Goal: Task Accomplishment & Management: Use online tool/utility

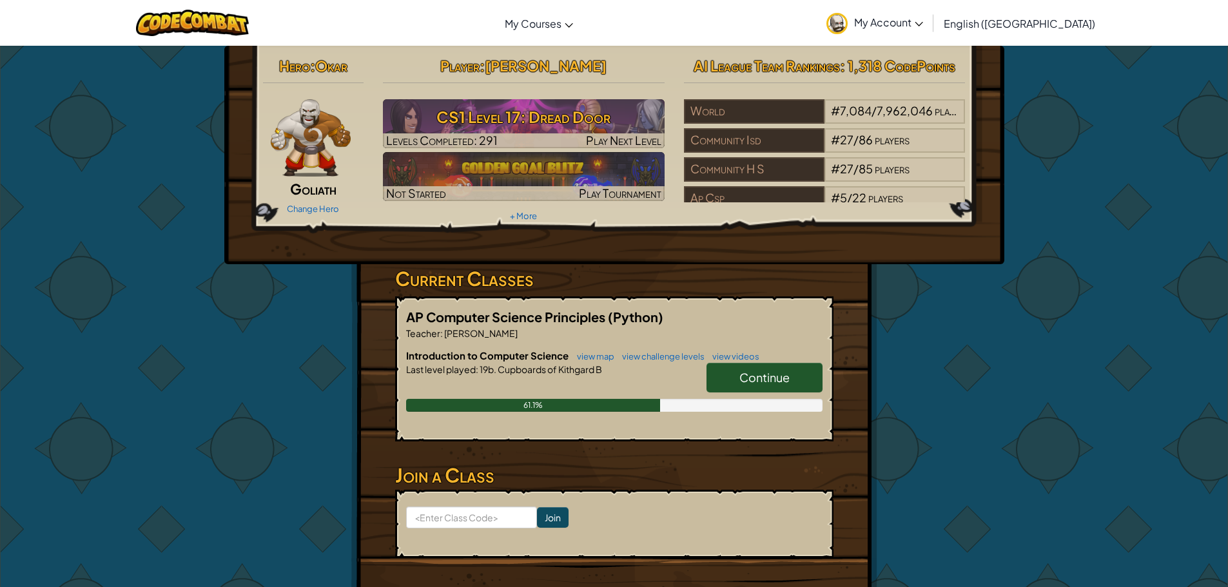
click at [732, 376] on link "Continue" at bounding box center [764, 378] width 116 height 30
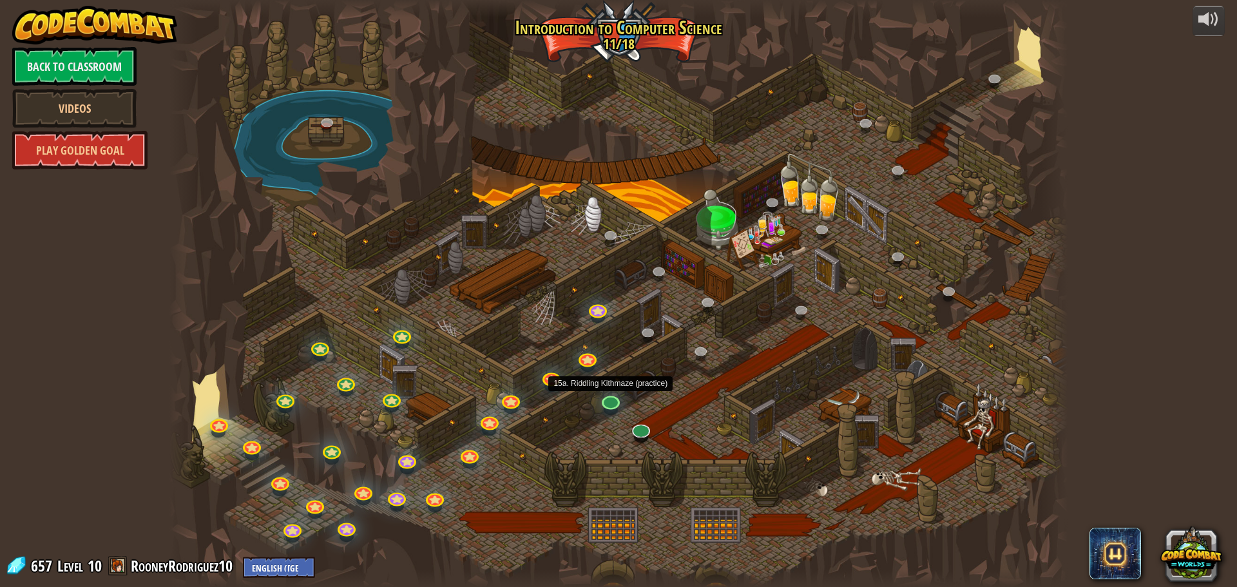
click at [608, 423] on div at bounding box center [618, 293] width 898 height 587
click at [611, 391] on div at bounding box center [618, 293] width 898 height 587
click at [608, 391] on div at bounding box center [618, 293] width 898 height 587
click at [605, 405] on link at bounding box center [610, 399] width 26 height 26
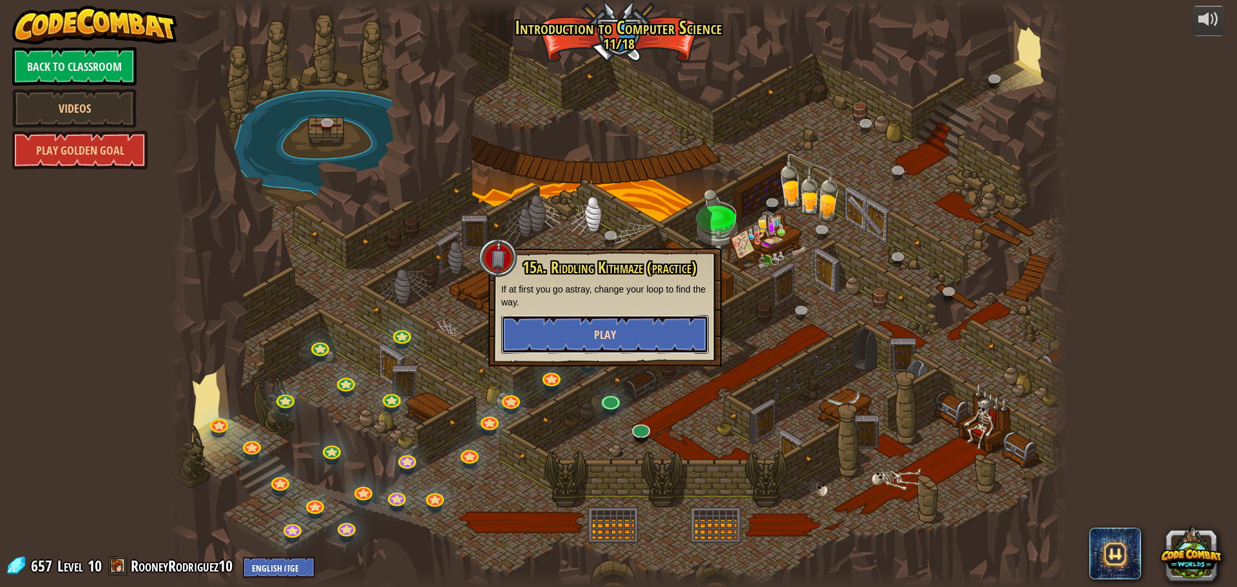
click at [610, 343] on button "Play" at bounding box center [605, 334] width 208 height 39
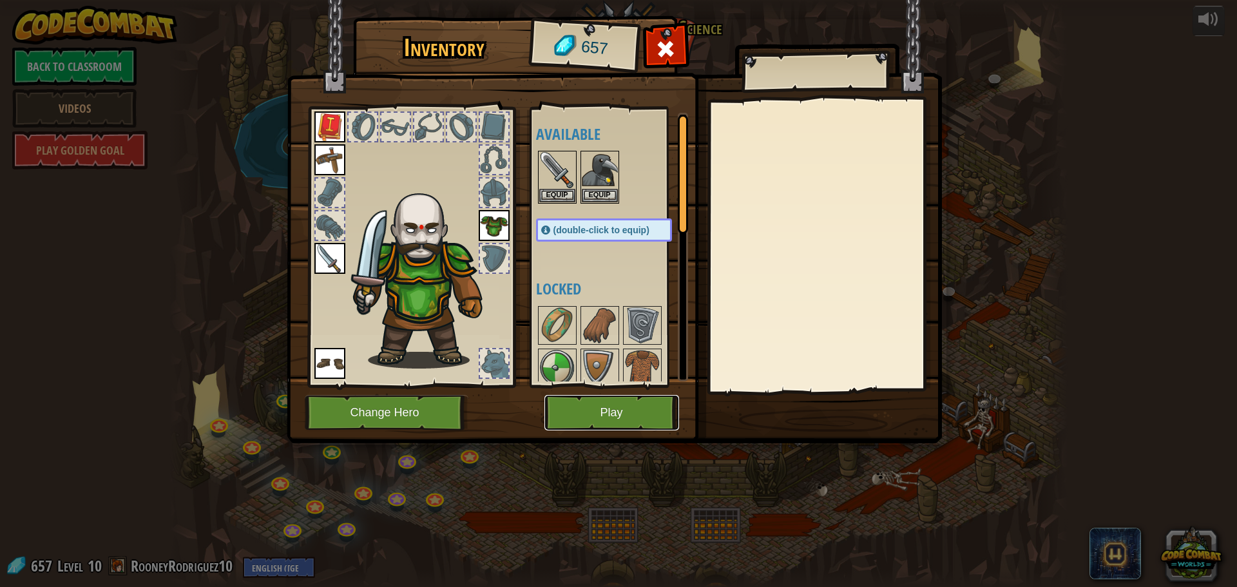
click at [578, 399] on button "Play" at bounding box center [612, 412] width 135 height 35
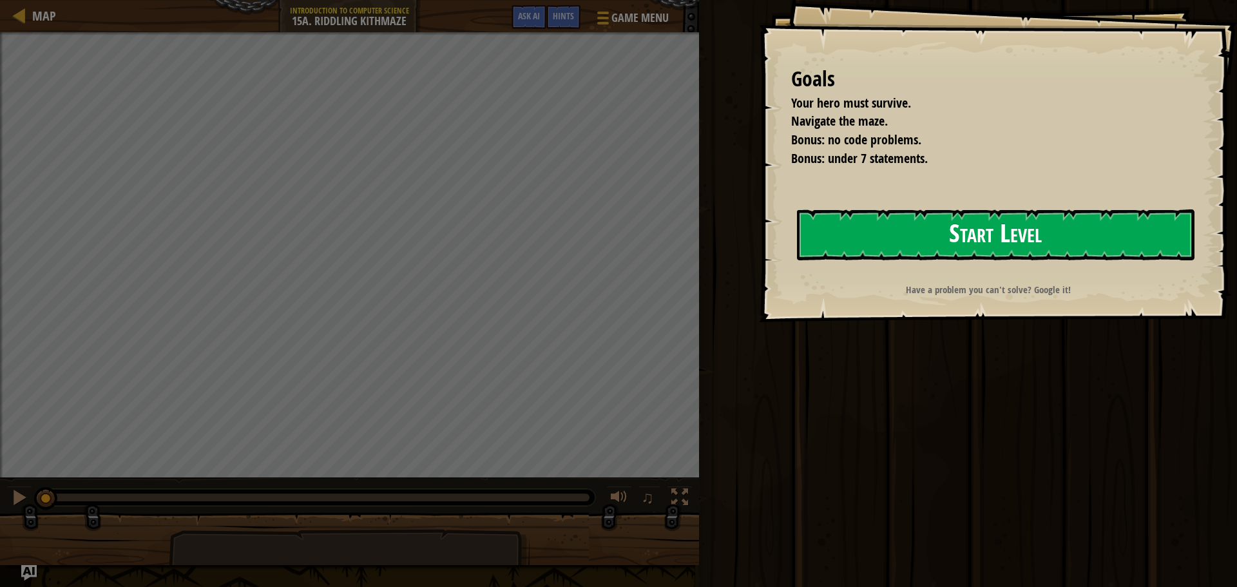
click at [774, 265] on div "Goals Your hero must survive. Navigate the maze. Bonus: no code problems. Bonus…" at bounding box center [998, 161] width 478 height 322
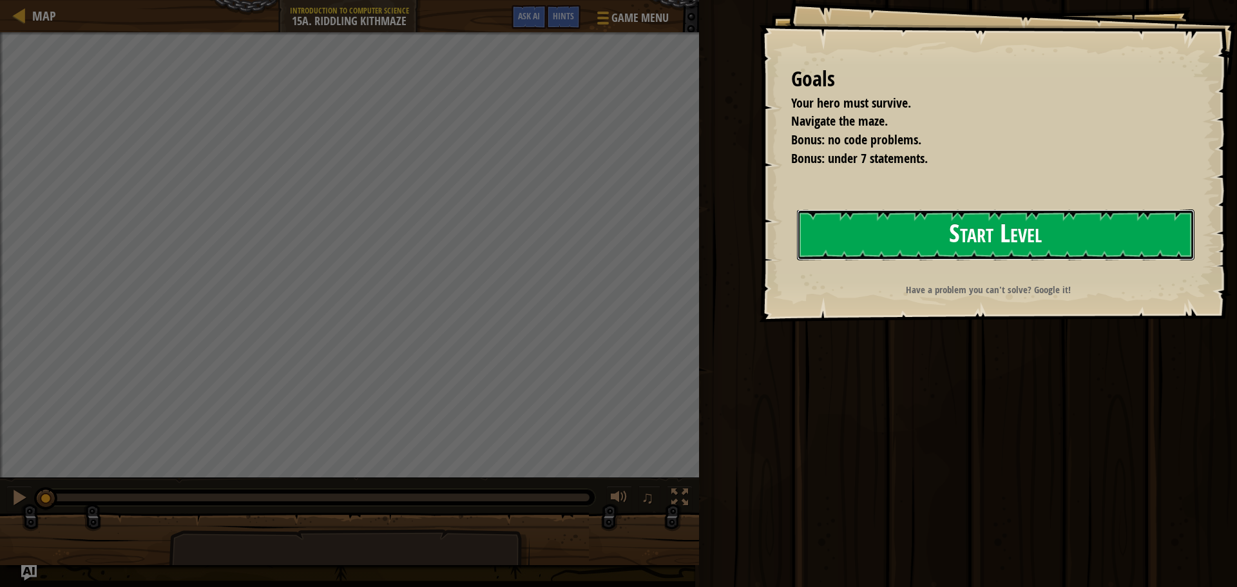
click at [896, 238] on button "Start Level" at bounding box center [996, 234] width 398 height 51
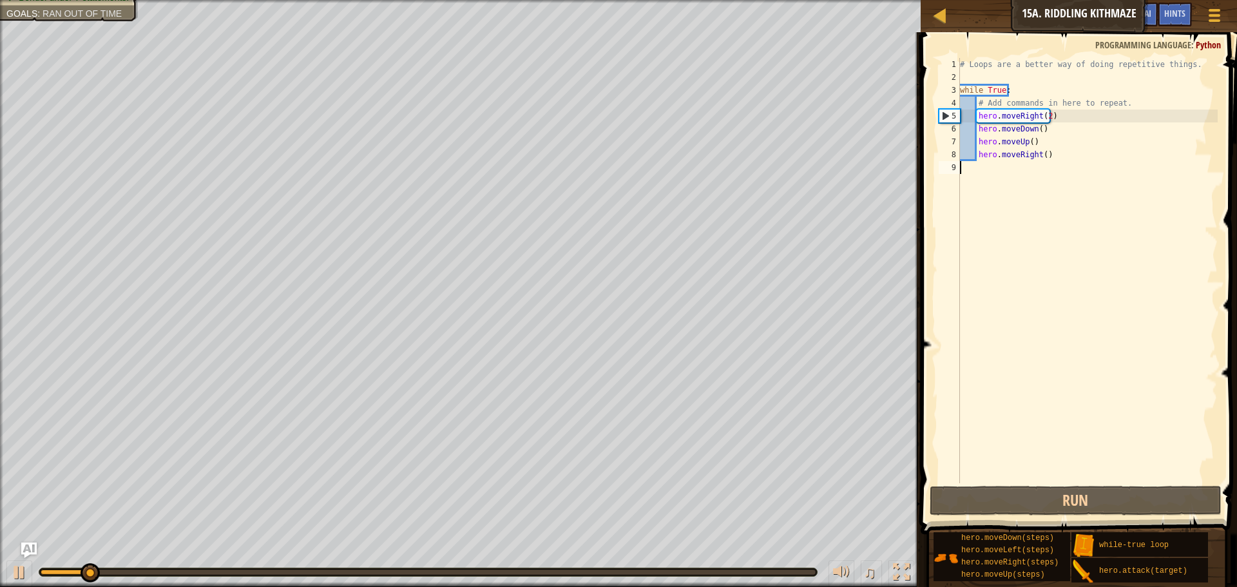
click at [1030, 166] on div "# Loops are a better way of doing repetitive things. while True : # Add command…" at bounding box center [1088, 283] width 260 height 451
click at [1043, 112] on div "# Loops are a better way of doing repetitive things. while True : # Add command…" at bounding box center [1088, 283] width 260 height 451
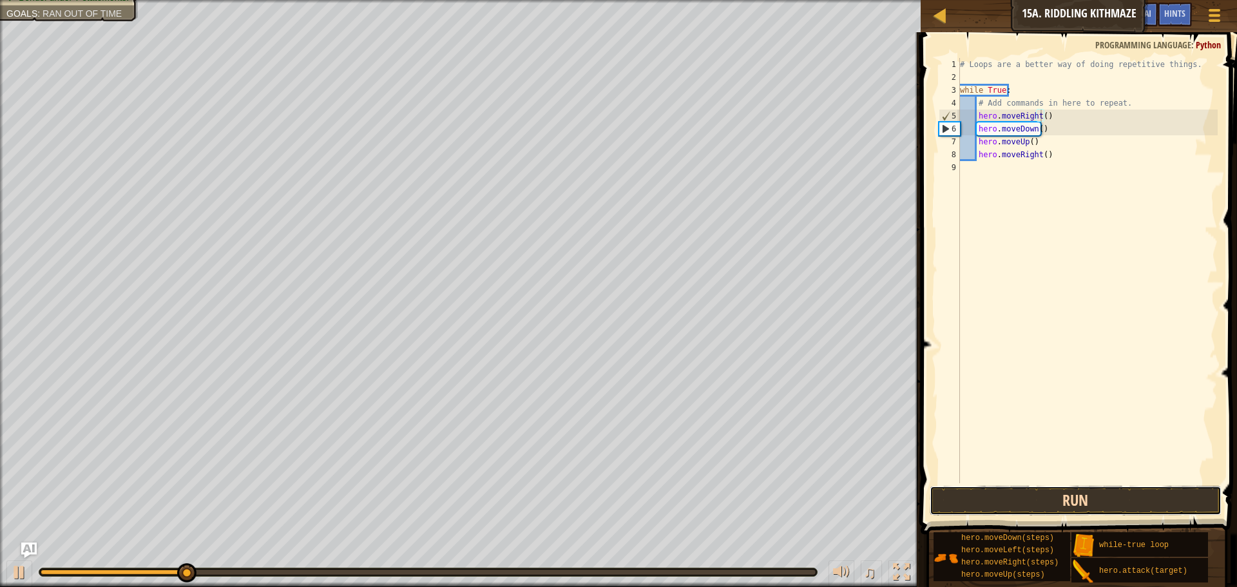
click at [1027, 503] on button "Run" at bounding box center [1076, 501] width 292 height 30
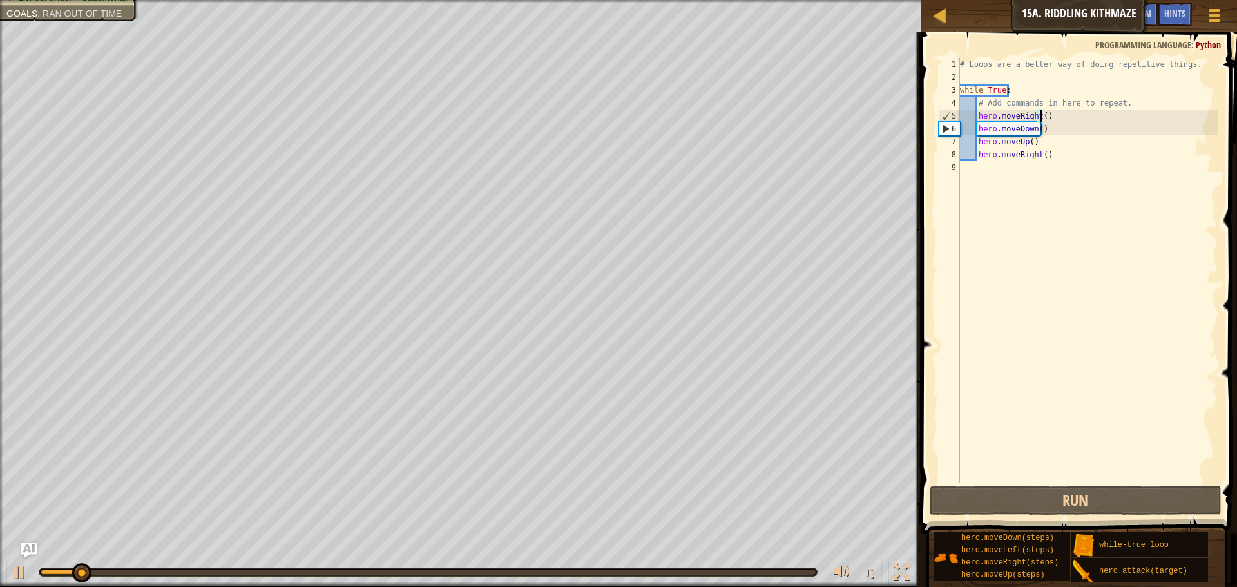
click at [1023, 160] on div "# Loops are a better way of doing repetitive things. while True : # Add command…" at bounding box center [1088, 283] width 260 height 451
type textarea "hero.moveRight()"
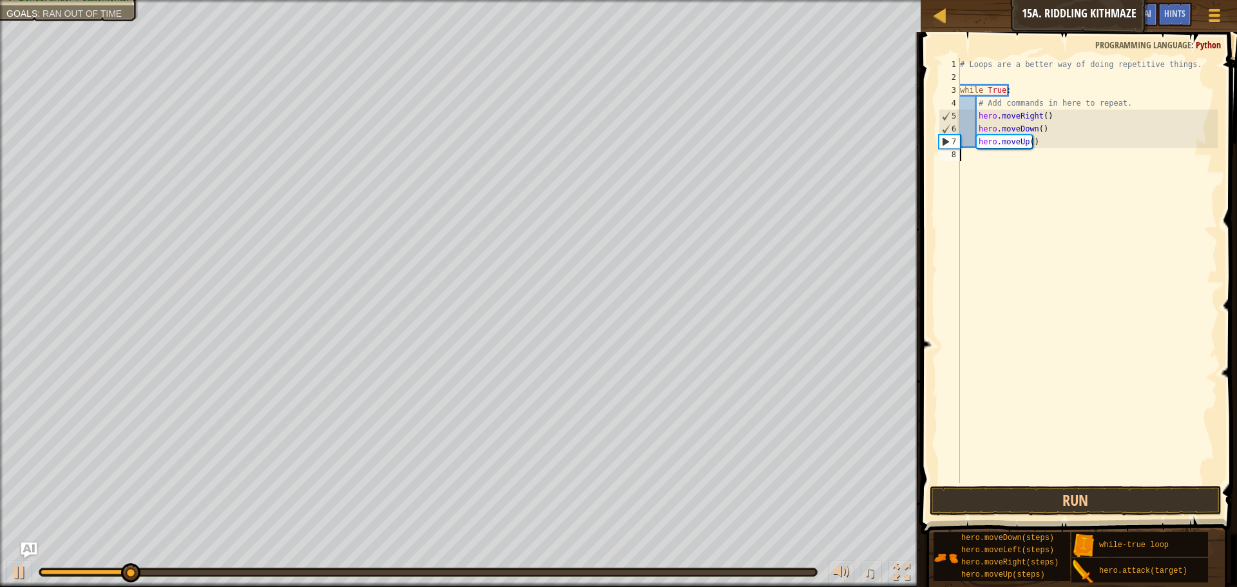
drag, startPoint x: 998, startPoint y: 522, endPoint x: 996, endPoint y: 530, distance: 8.0
click at [1017, 516] on span at bounding box center [1080, 265] width 327 height 540
click at [1070, 498] on button "Run" at bounding box center [1076, 501] width 292 height 30
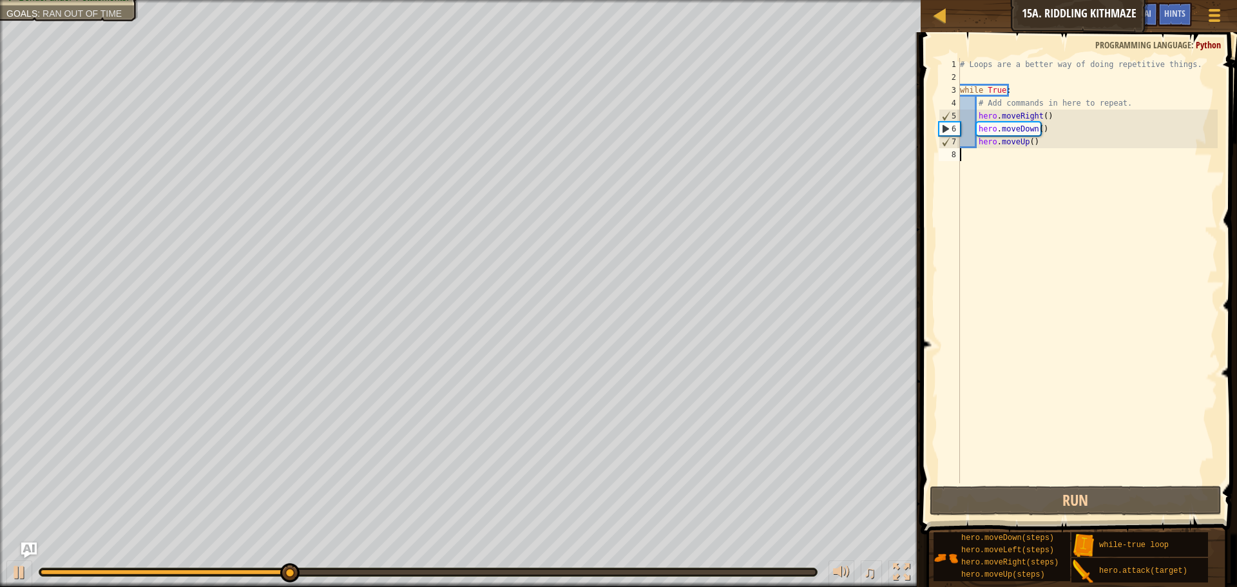
click at [1032, 142] on div "# Loops are a better way of doing repetitive things. while True : # Add command…" at bounding box center [1088, 283] width 260 height 451
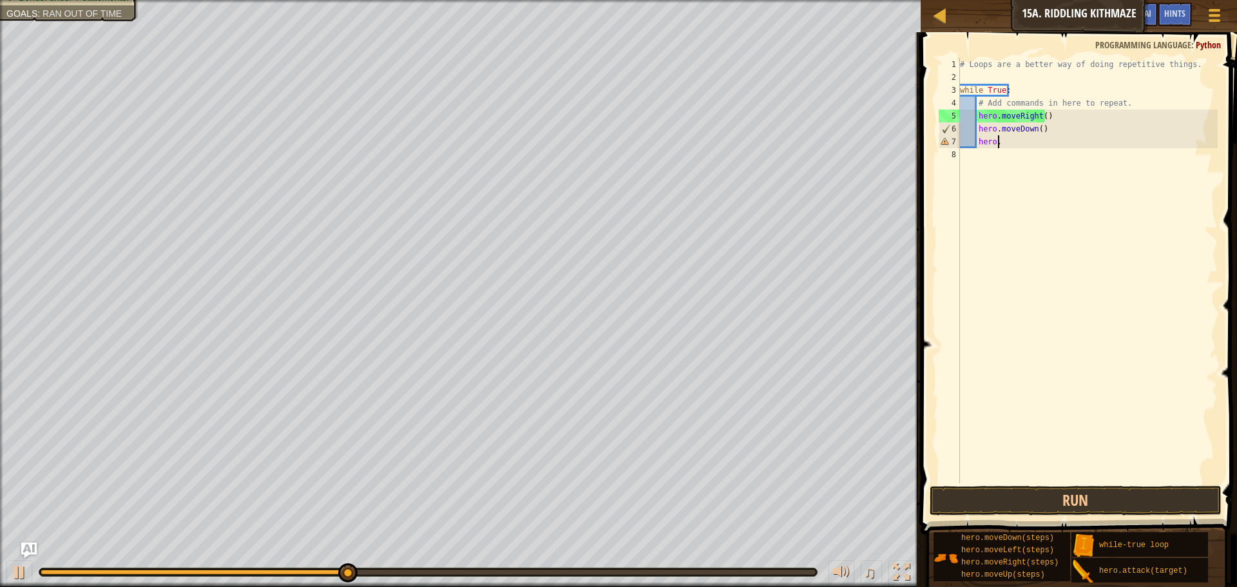
type textarea "h"
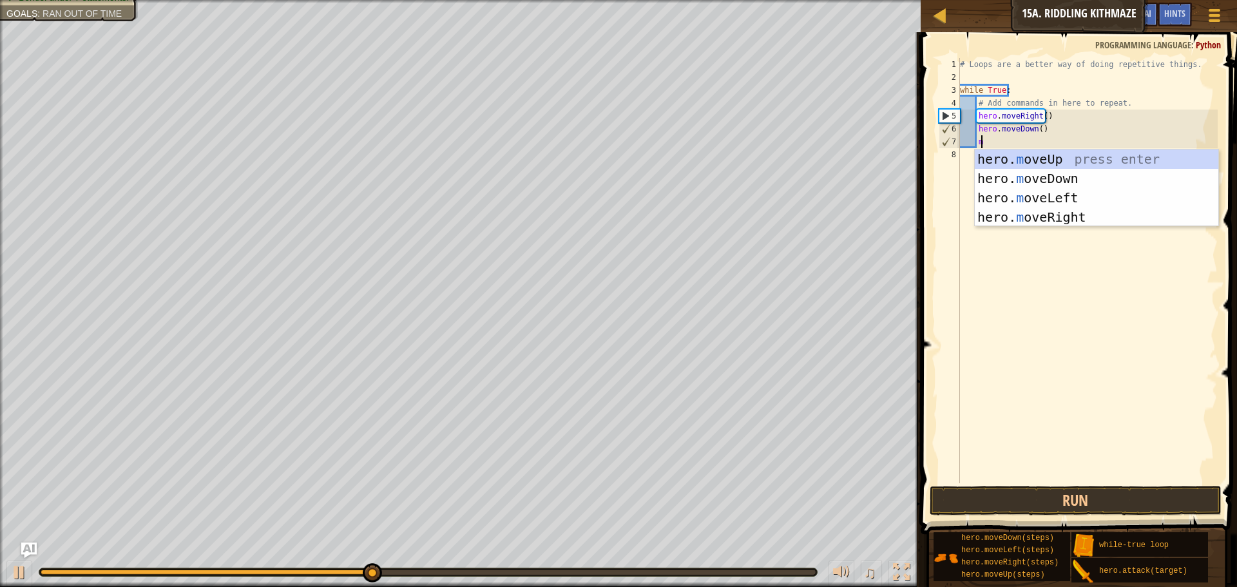
type textarea "mo"
click at [1075, 209] on div "hero. mo veUp press enter hero. mo veDown press enter hero. mo veLeft press ent…" at bounding box center [1097, 208] width 244 height 116
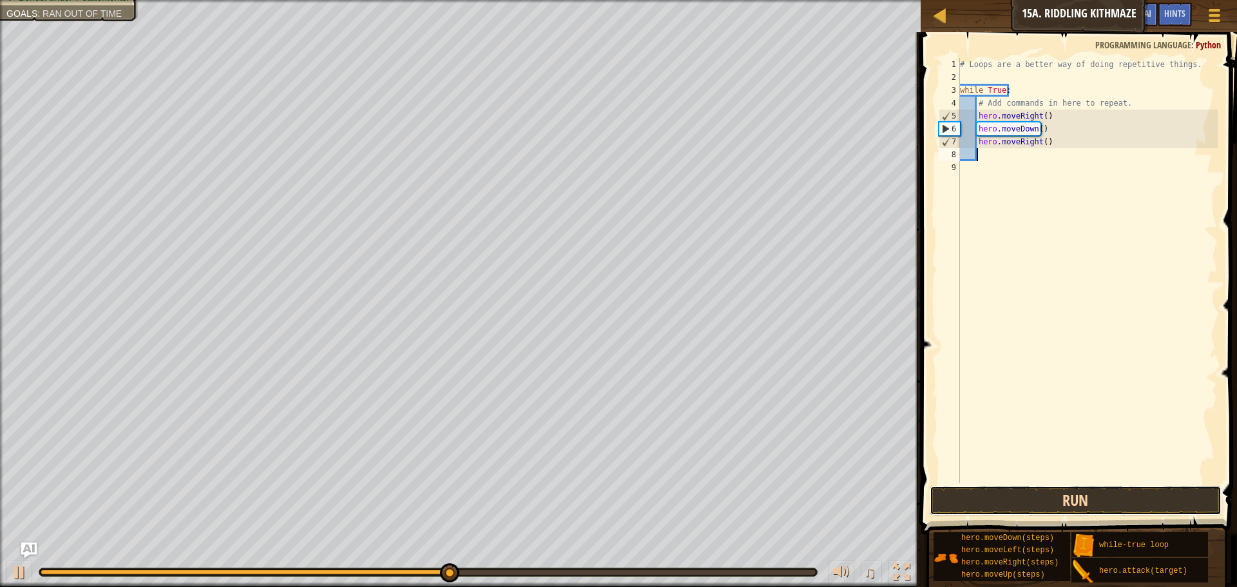
click at [1049, 499] on button "Run" at bounding box center [1076, 501] width 292 height 30
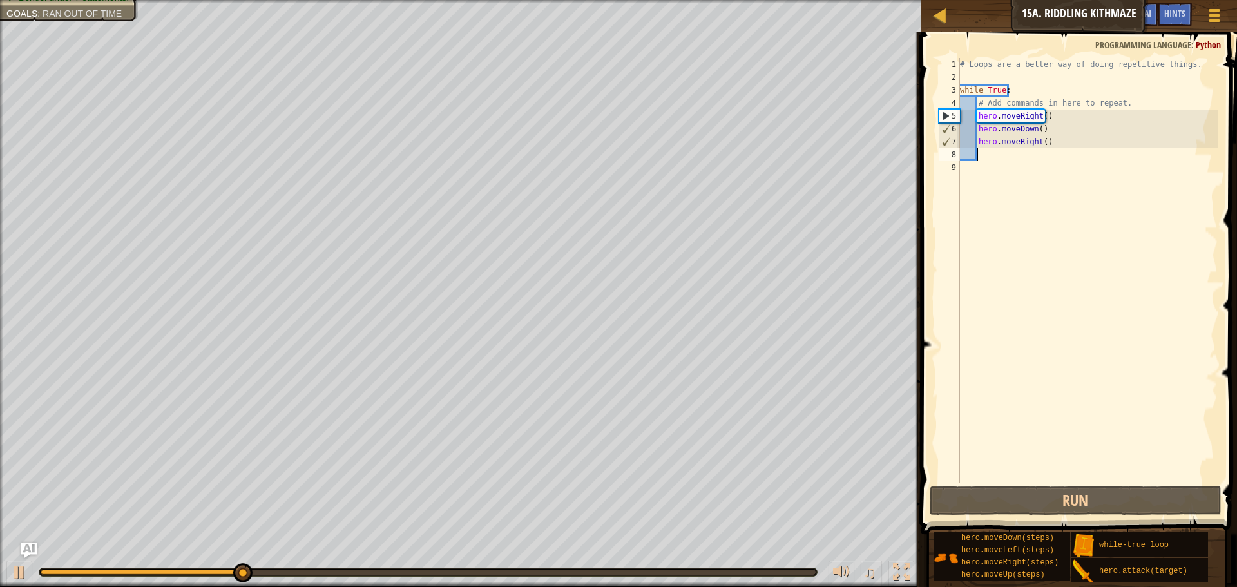
click at [1019, 161] on div "# Loops are a better way of doing repetitive things. while True : # Add command…" at bounding box center [1088, 283] width 260 height 451
click at [1013, 160] on div "# Loops are a better way of doing repetitive things. while True : # Add command…" at bounding box center [1088, 283] width 260 height 451
type textarea "m"
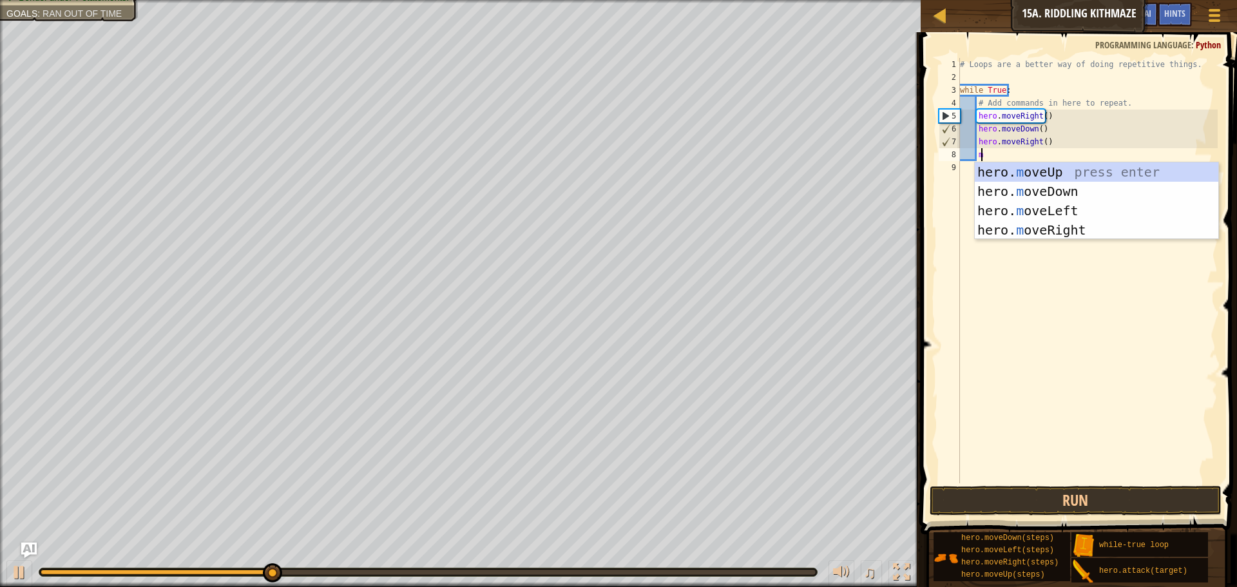
scroll to position [6, 1]
click at [1032, 168] on div "hero. m oveUp press enter hero. m oveDown press enter hero. m oveLeft press ent…" at bounding box center [1097, 220] width 244 height 116
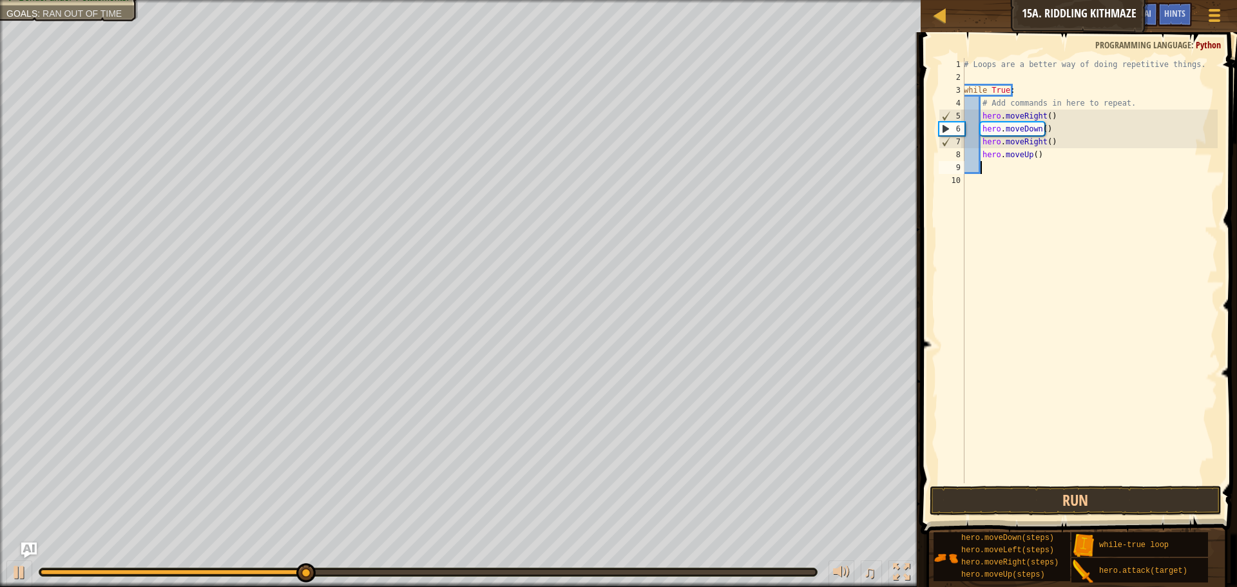
scroll to position [6, 1]
click at [988, 508] on button "Run" at bounding box center [1076, 501] width 292 height 30
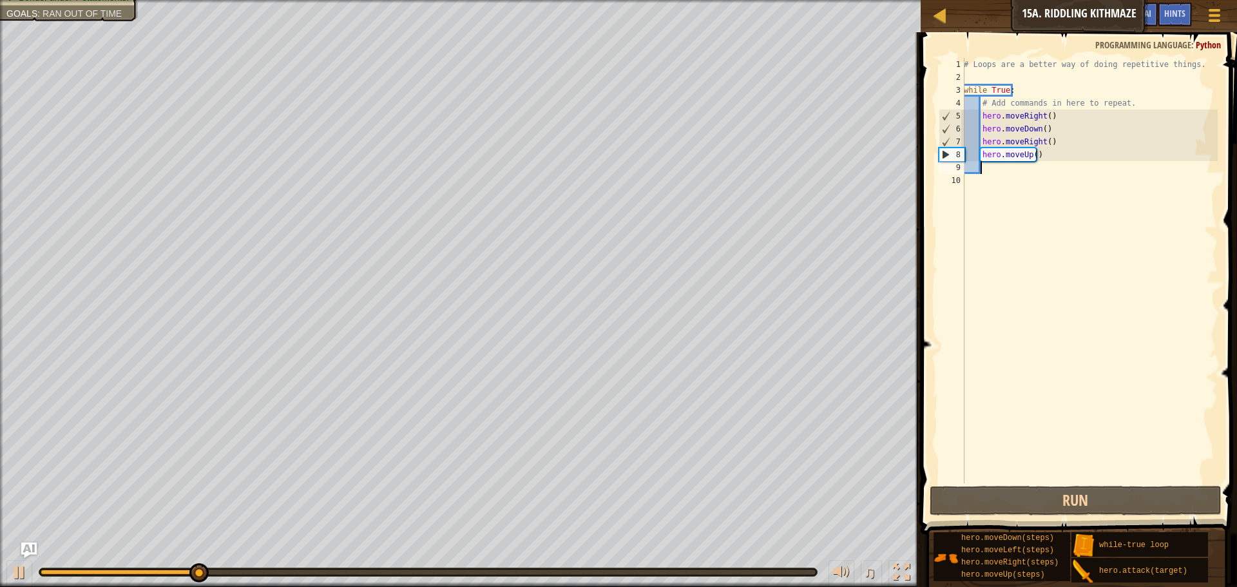
click at [1042, 114] on div "# Loops are a better way of doing repetitive things. while True : # Add command…" at bounding box center [1089, 283] width 256 height 451
click at [1048, 115] on div "# Loops are a better way of doing repetitive things. while True : # Add command…" at bounding box center [1089, 283] width 256 height 451
click at [1152, 11] on button "Ask AI" at bounding box center [1140, 15] width 35 height 24
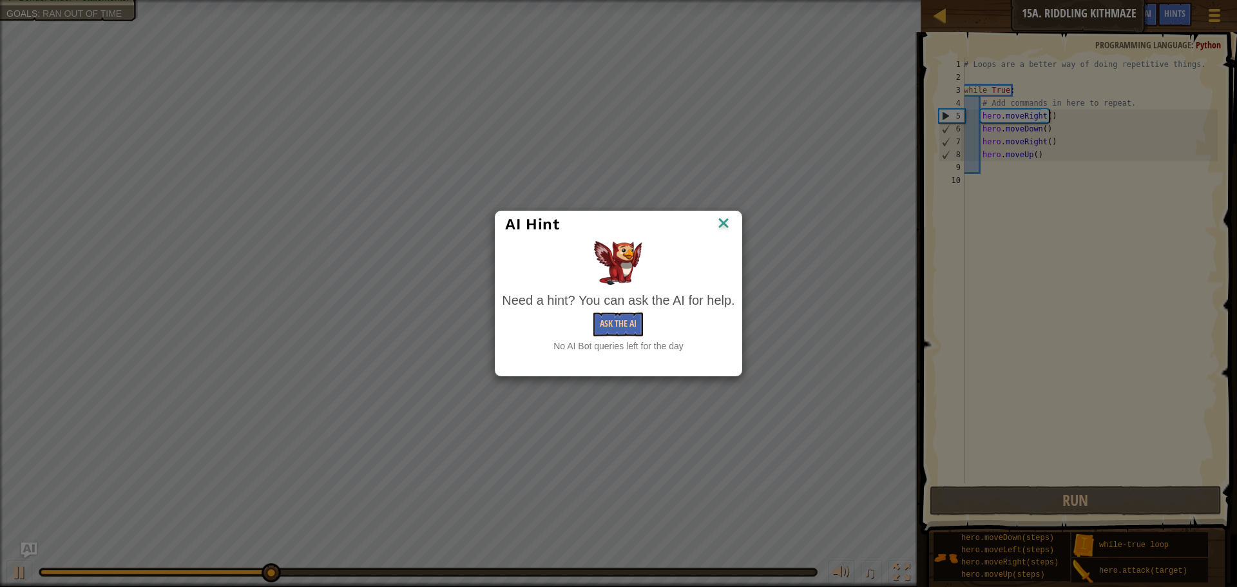
click at [608, 312] on div "Need a hint? You can ask the AI for help. Ask the AI No AI Bot queries left for…" at bounding box center [618, 322] width 233 height 62
click at [609, 318] on button "Ask the AI" at bounding box center [619, 325] width 50 height 24
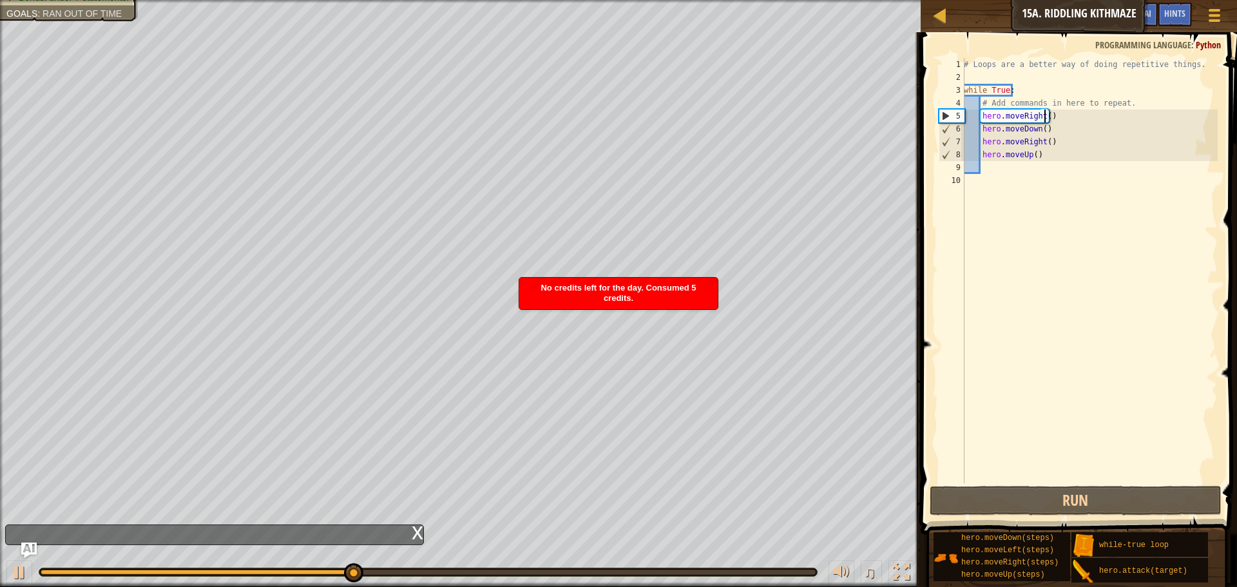
click at [1046, 116] on div "# Loops are a better way of doing repetitive things. while True : # Add command…" at bounding box center [1089, 283] width 256 height 451
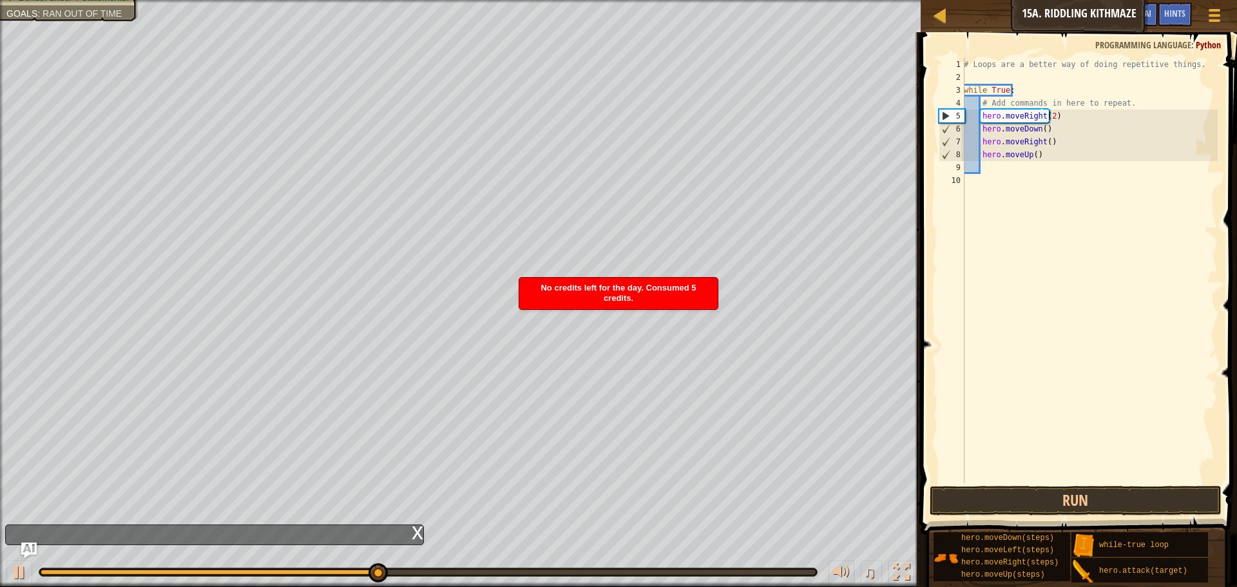
click at [1021, 483] on span at bounding box center [1080, 265] width 327 height 540
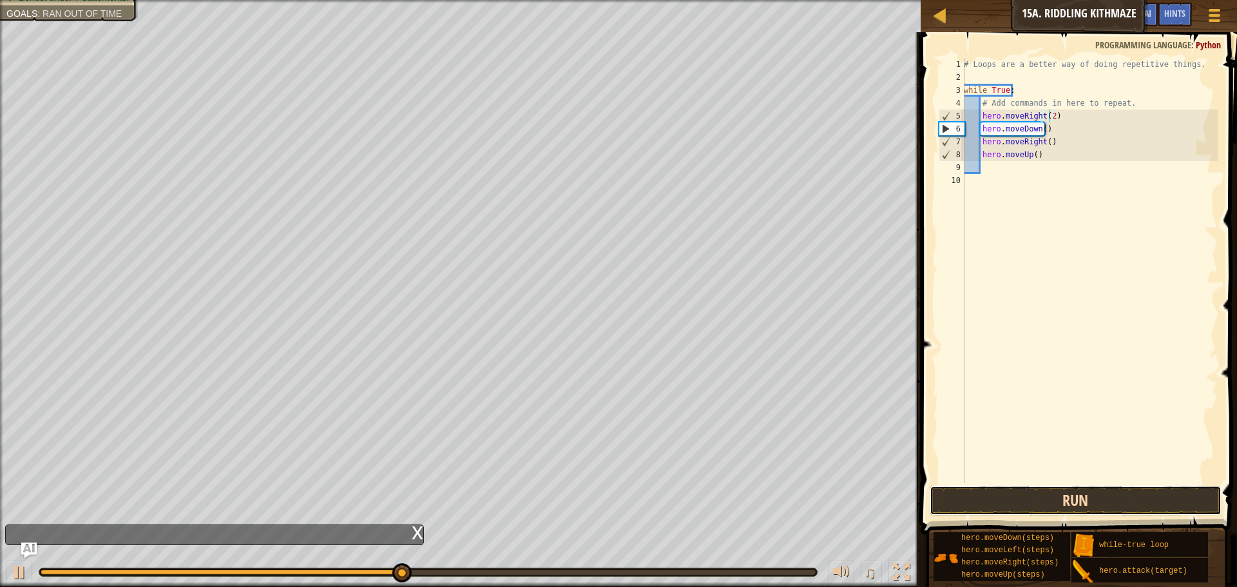
click at [1021, 498] on button "Run" at bounding box center [1076, 501] width 292 height 30
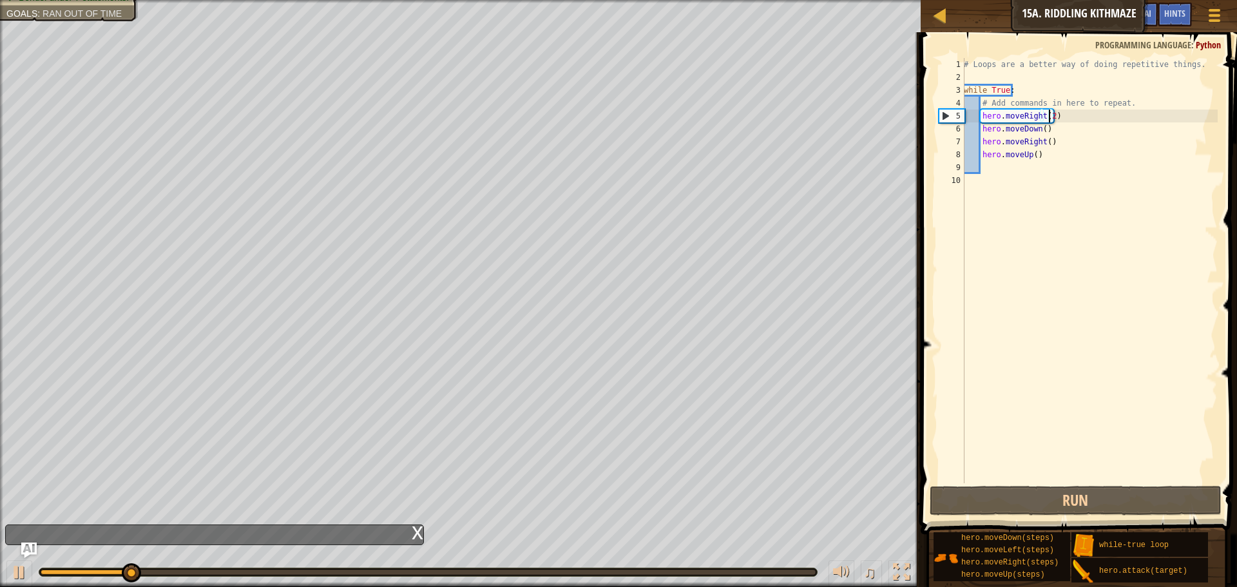
drag, startPoint x: 124, startPoint y: 557, endPoint x: 133, endPoint y: 554, distance: 9.4
click at [130, 554] on div "♫" at bounding box center [460, 569] width 921 height 39
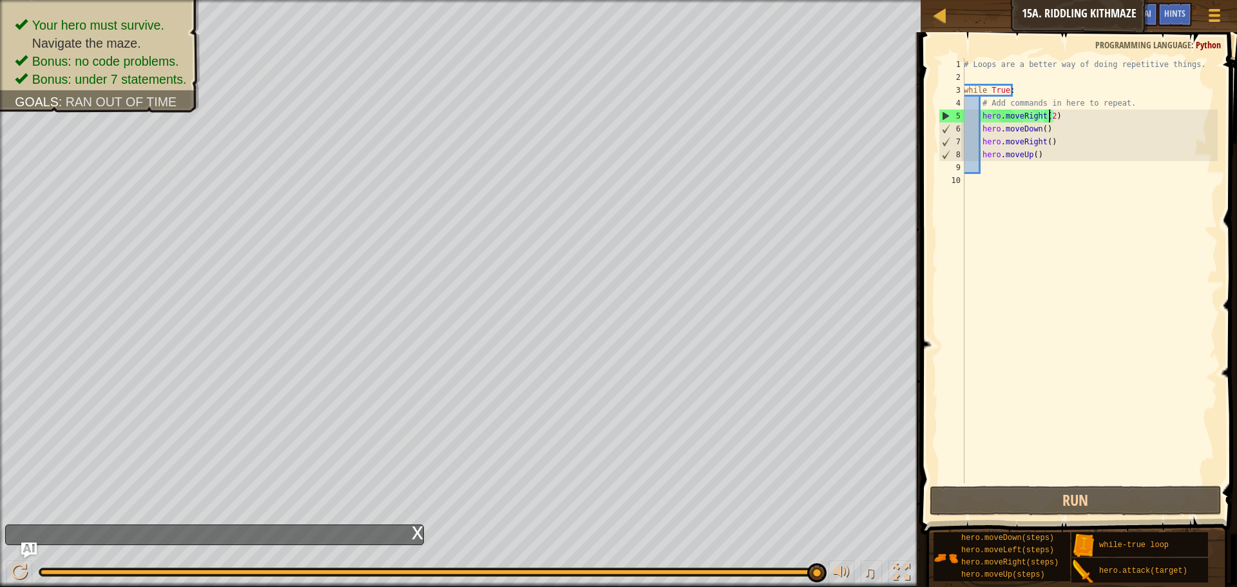
click at [864, 501] on div "Your hero must survive. Navigate the maze. Bonus: no code problems. Bonus: unde…" at bounding box center [618, 293] width 1237 height 587
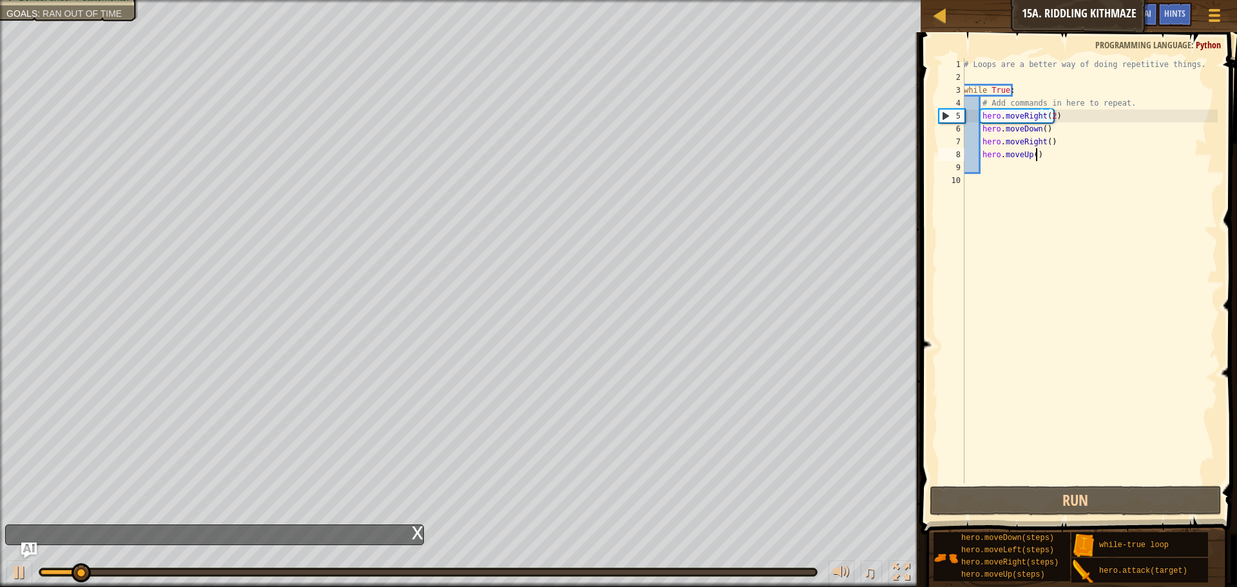
click at [1061, 158] on div "# Loops are a better way of doing repetitive things. while True : # Add command…" at bounding box center [1089, 283] width 256 height 451
type textarea "hero.moveUp()"
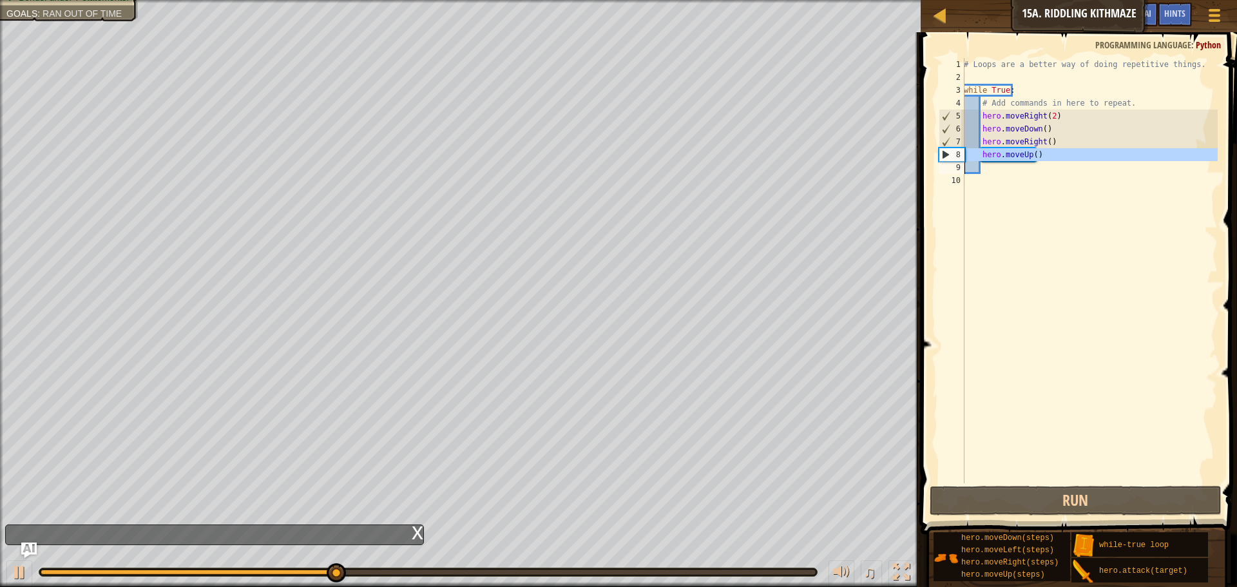
scroll to position [6, 1]
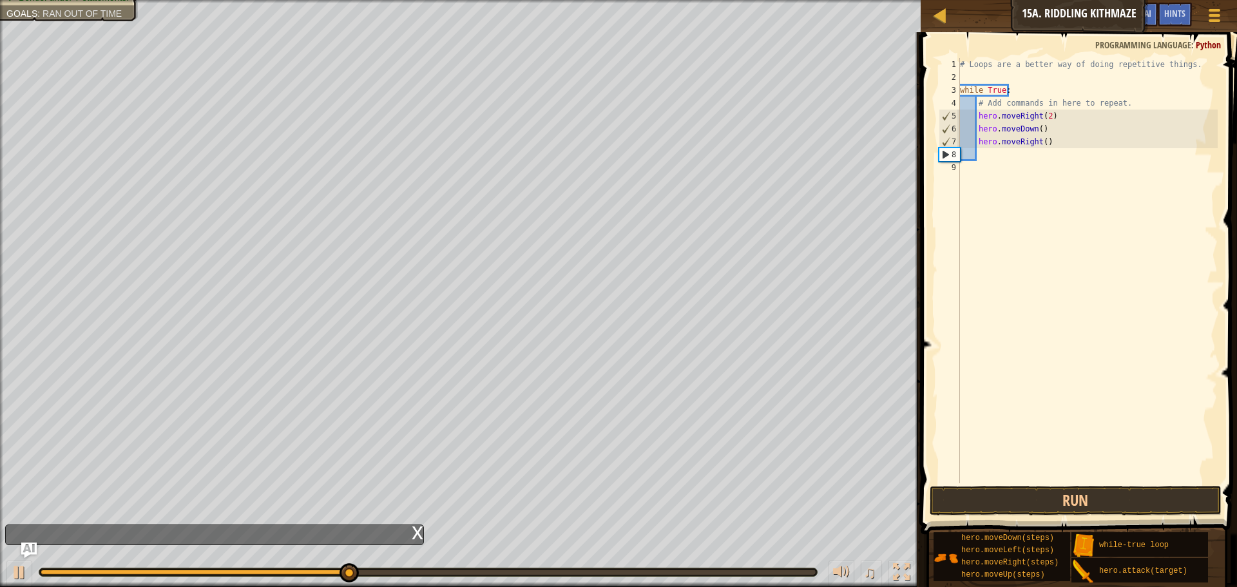
click at [1023, 137] on div "# Loops are a better way of doing repetitive things. while True : # Add command…" at bounding box center [1088, 283] width 260 height 451
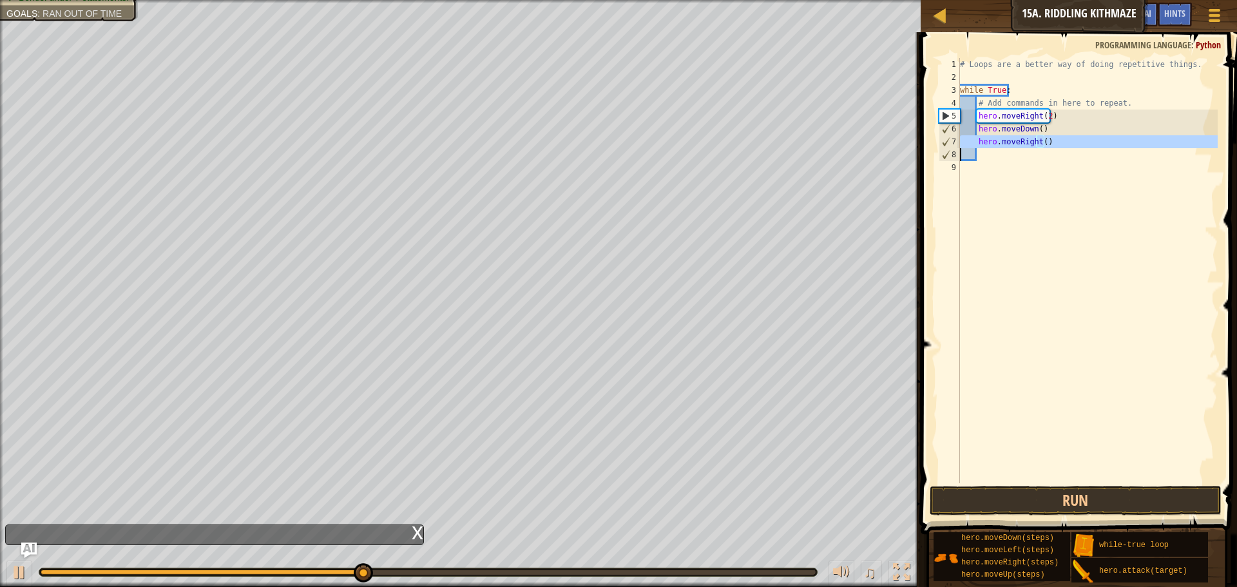
click at [1023, 137] on div "# Loops are a better way of doing repetitive things. while True : # Add command…" at bounding box center [1088, 283] width 260 height 451
type textarea "hero.moveRight()"
click at [1001, 80] on div "# Loops are a better way of doing repetitive things. while True : # Add command…" at bounding box center [1088, 283] width 260 height 451
type textarea "h"
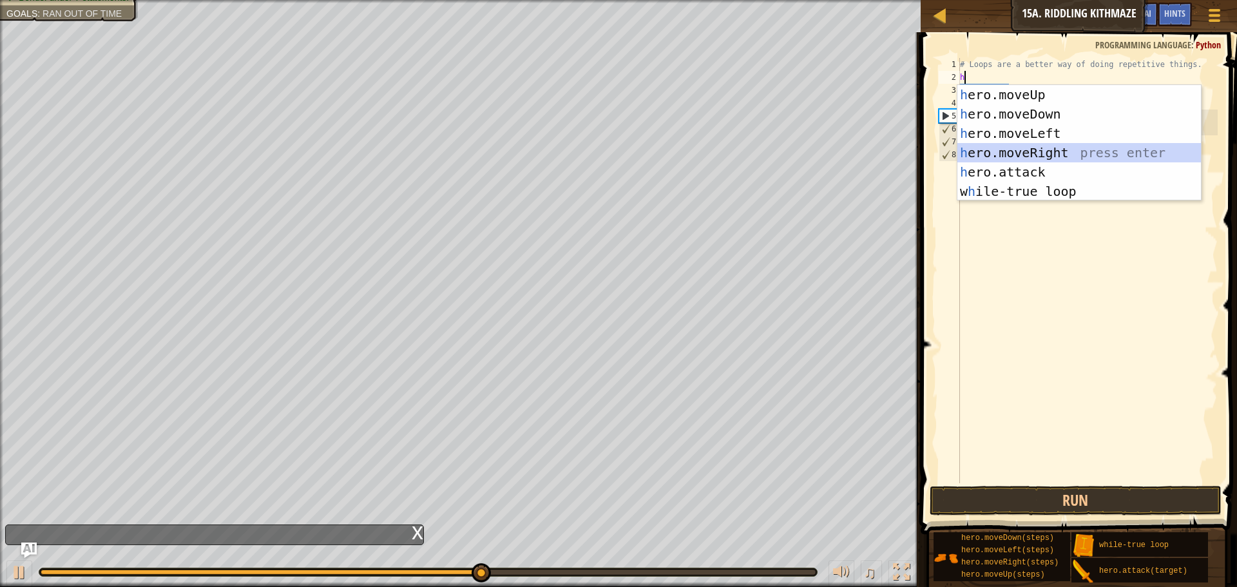
click at [1070, 151] on div "h ero.moveUp press enter h ero.moveDown press enter h ero.moveLeft press enter …" at bounding box center [1080, 162] width 244 height 155
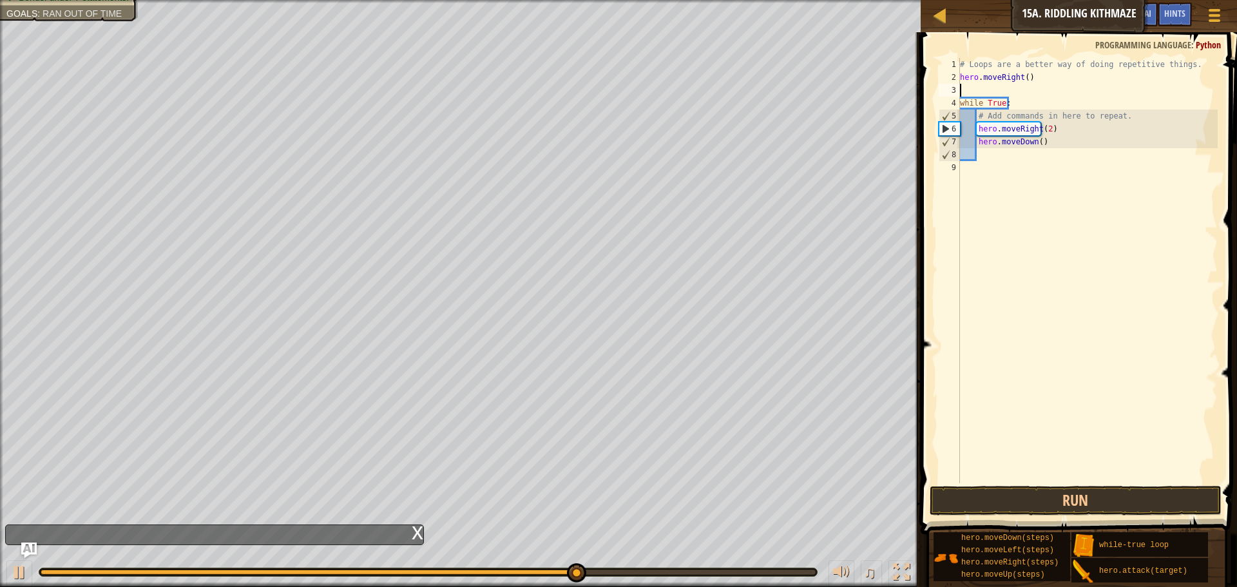
click at [1007, 119] on div "# Loops are a better way of doing repetitive things. hero . moveRight ( ) while…" at bounding box center [1088, 283] width 260 height 451
type textarea "hero.moveRight(2)"
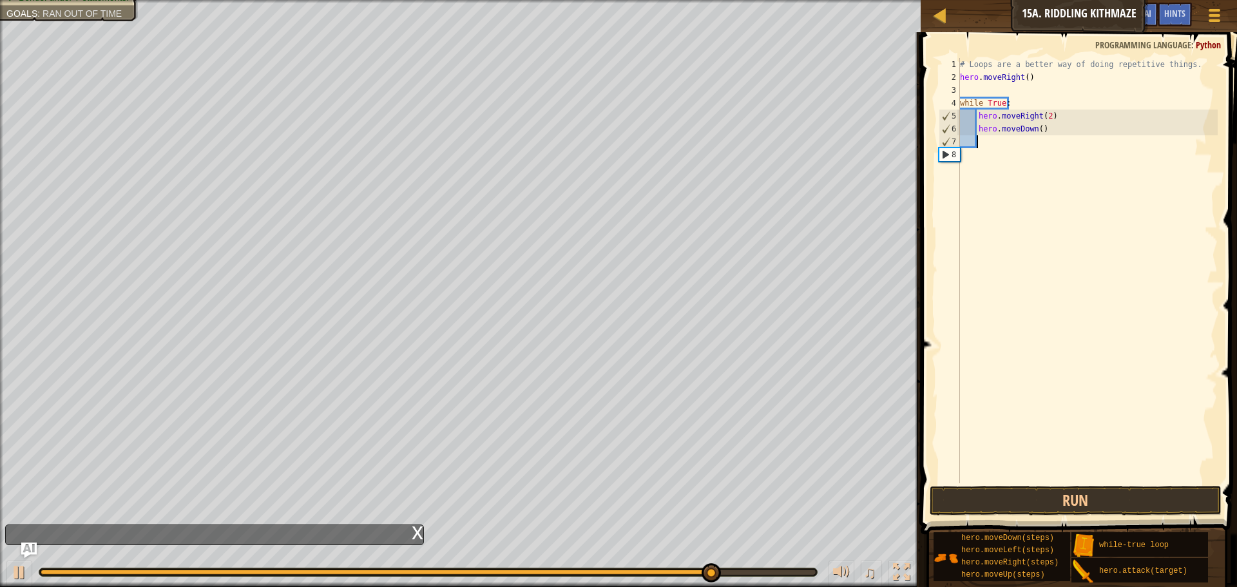
click at [980, 139] on div "# Loops are a better way of doing repetitive things. hero . moveRight ( ) while…" at bounding box center [1088, 283] width 260 height 451
click at [1030, 119] on div "# Loops are a better way of doing repetitive things. hero . moveRight ( ) while…" at bounding box center [1088, 283] width 260 height 451
click at [1044, 122] on div "# Loops are a better way of doing repetitive things. hero . moveRight ( ) while…" at bounding box center [1088, 283] width 260 height 451
click at [1014, 110] on div "# Loops are a better way of doing repetitive things. hero . moveRight ( ) while…" at bounding box center [1088, 283] width 260 height 451
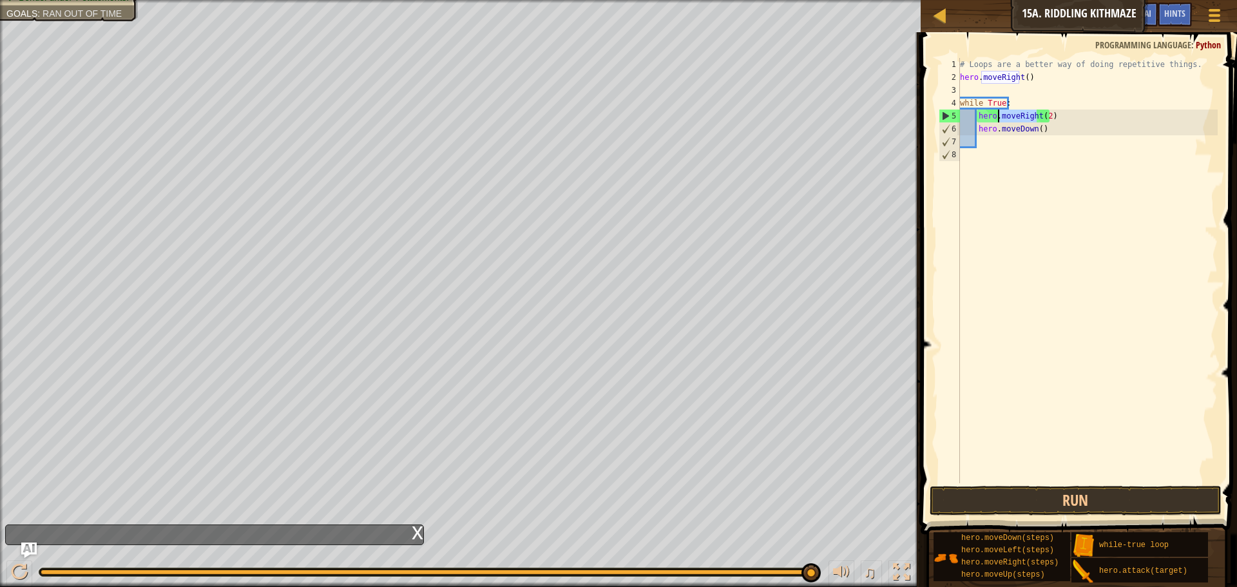
click at [1014, 110] on div "# Loops are a better way of doing repetitive things. hero . moveRight ( ) while…" at bounding box center [1088, 283] width 260 height 451
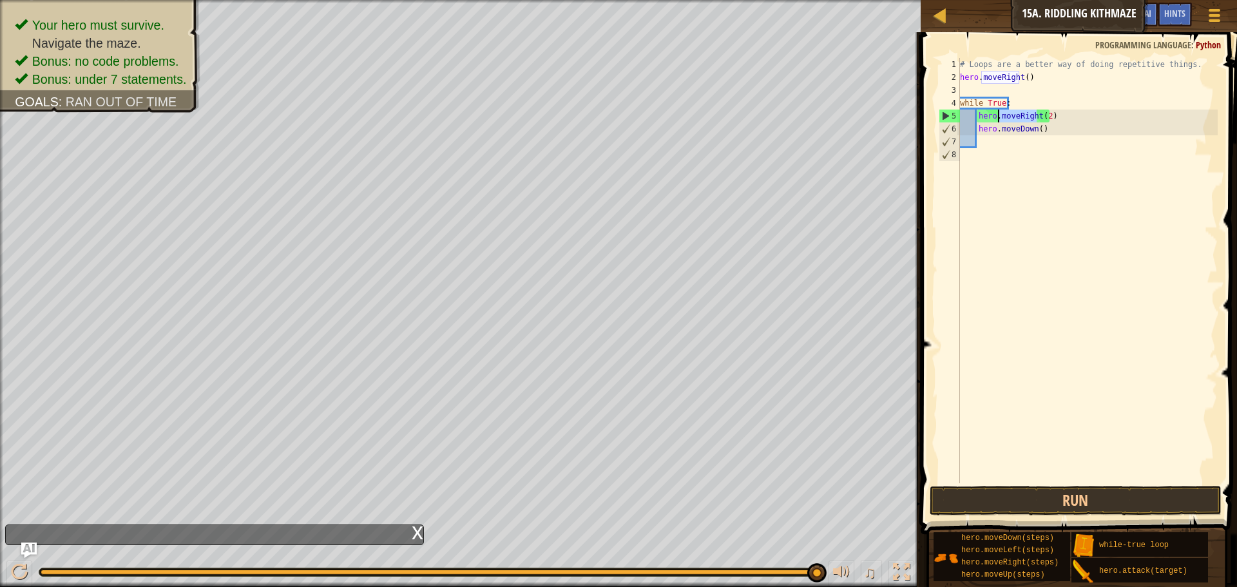
scroll to position [6, 4]
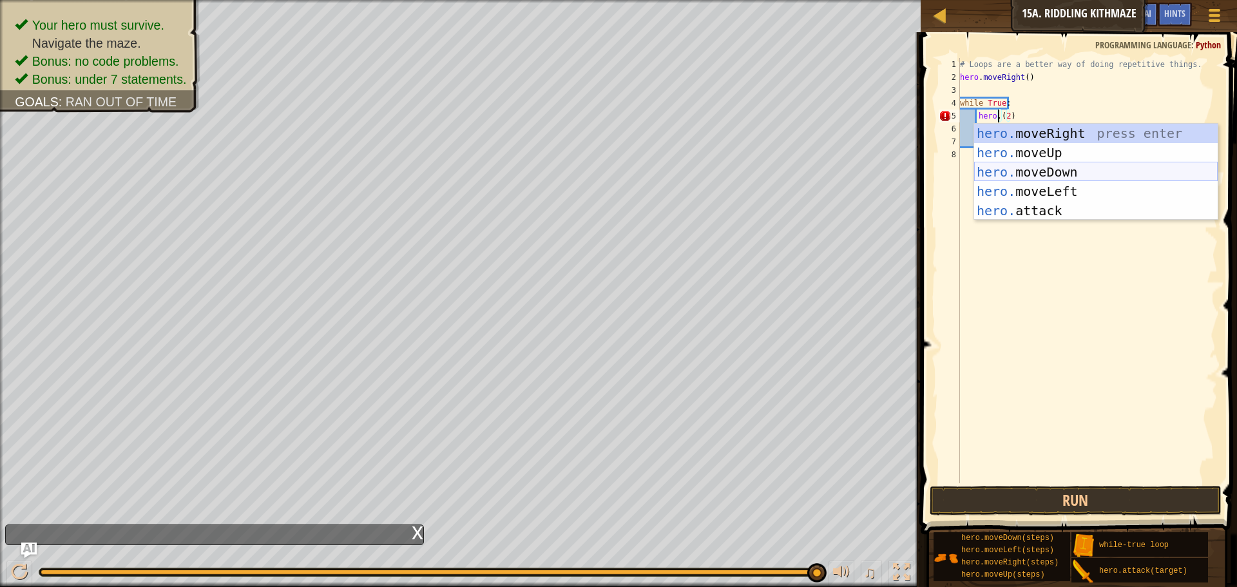
click at [1030, 168] on div "hero. moveRight press enter hero. moveUp press enter hero. moveDown press enter…" at bounding box center [1096, 191] width 244 height 135
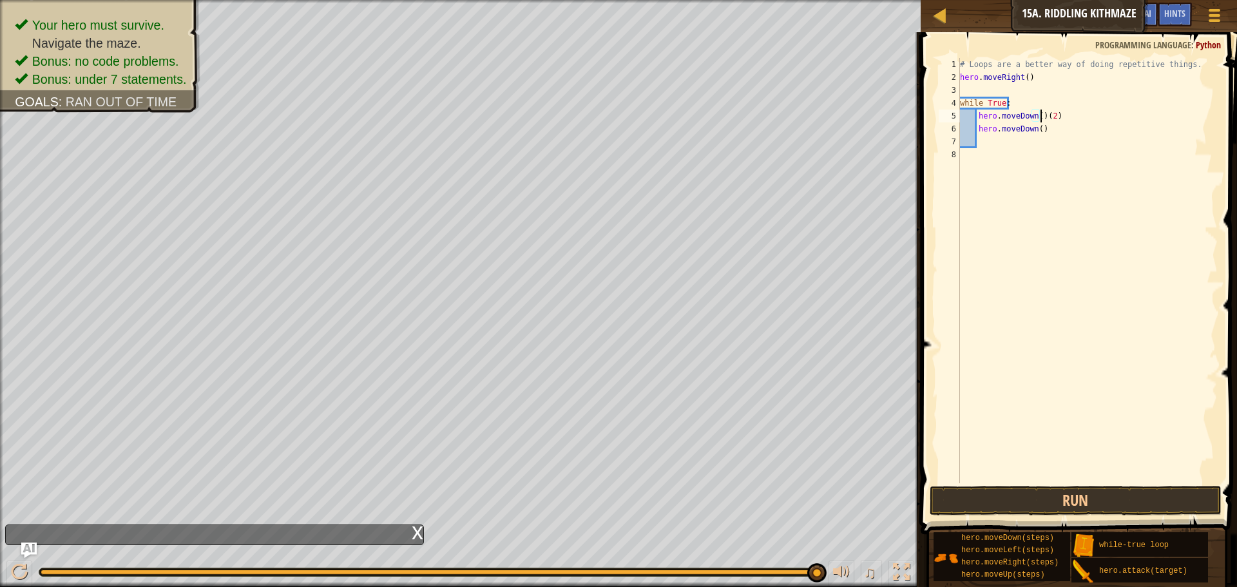
click at [1028, 128] on div "# Loops are a better way of doing repetitive things. hero . moveRight ( ) while…" at bounding box center [1088, 283] width 260 height 451
click at [991, 150] on div "hero. move R ight press enter" at bounding box center [1096, 166] width 244 height 58
click at [1007, 485] on span at bounding box center [1080, 265] width 327 height 540
click at [998, 503] on button "Run" at bounding box center [1076, 501] width 292 height 30
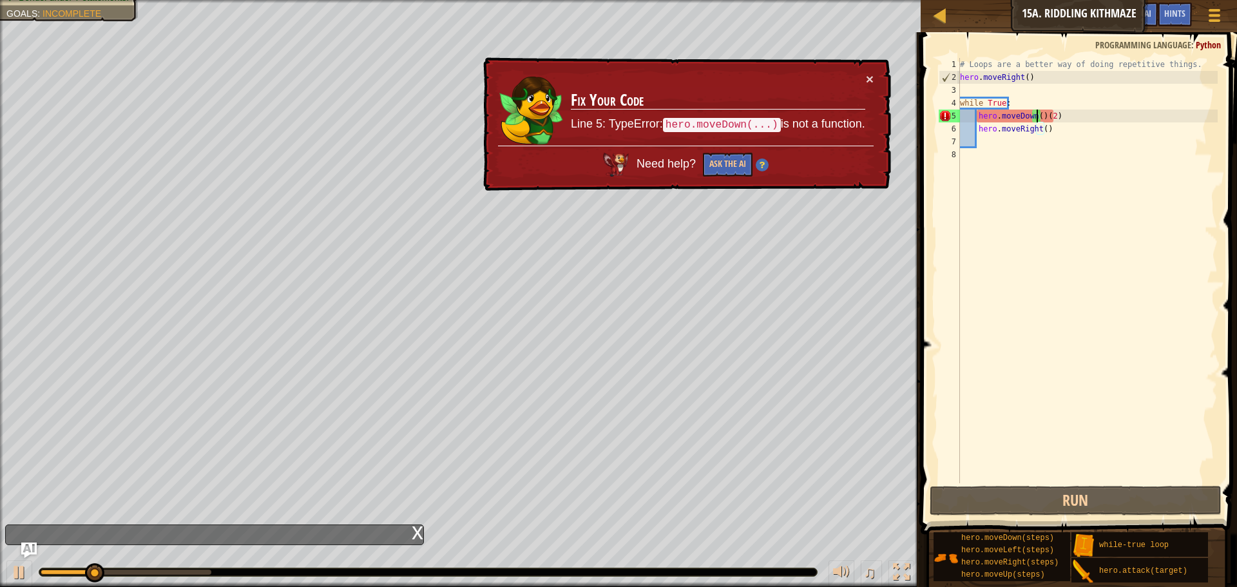
click at [1038, 119] on div "# Loops are a better way of doing repetitive things. hero . moveRight ( ) while…" at bounding box center [1088, 283] width 260 height 451
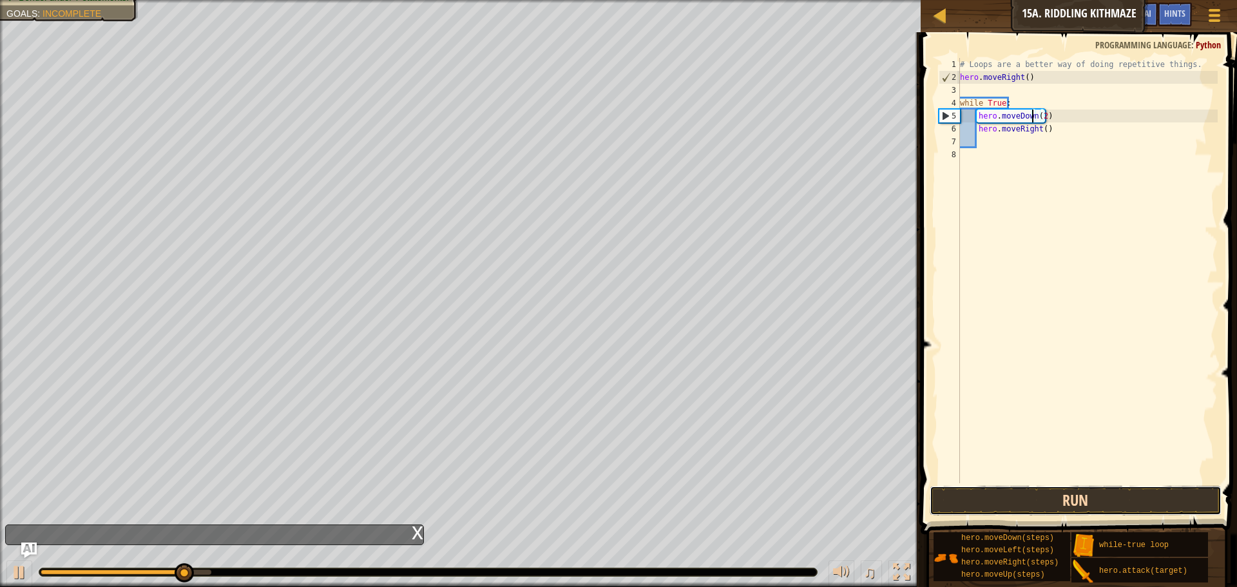
click at [1076, 505] on button "Run" at bounding box center [1076, 501] width 292 height 30
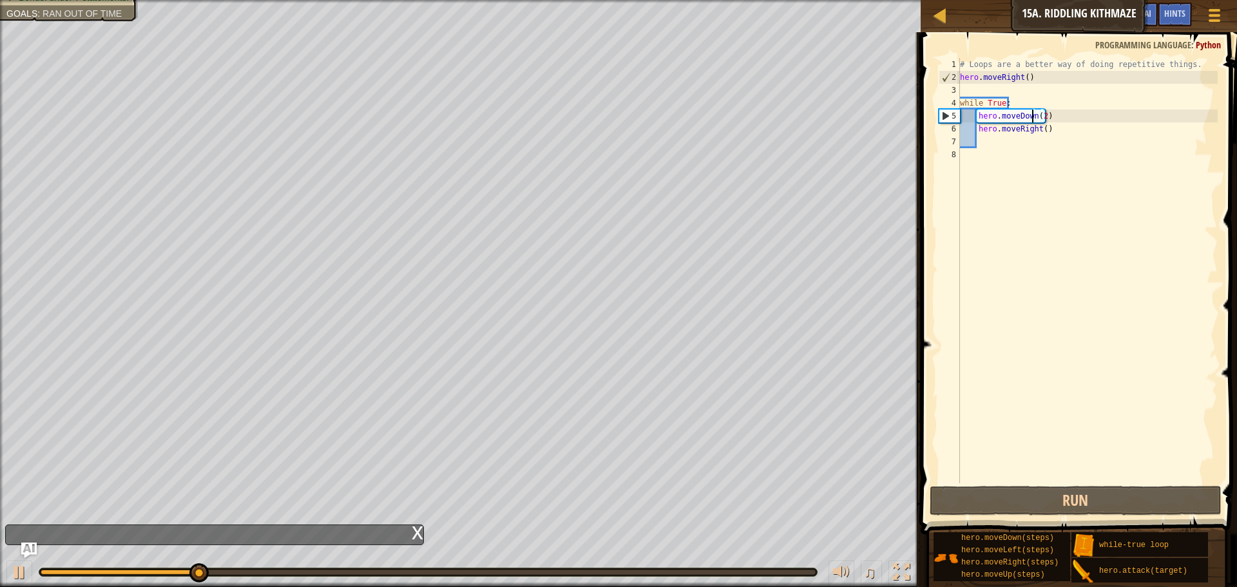
click at [1039, 123] on div "# Loops are a better way of doing repetitive things. hero . moveRight ( ) while…" at bounding box center [1088, 283] width 260 height 451
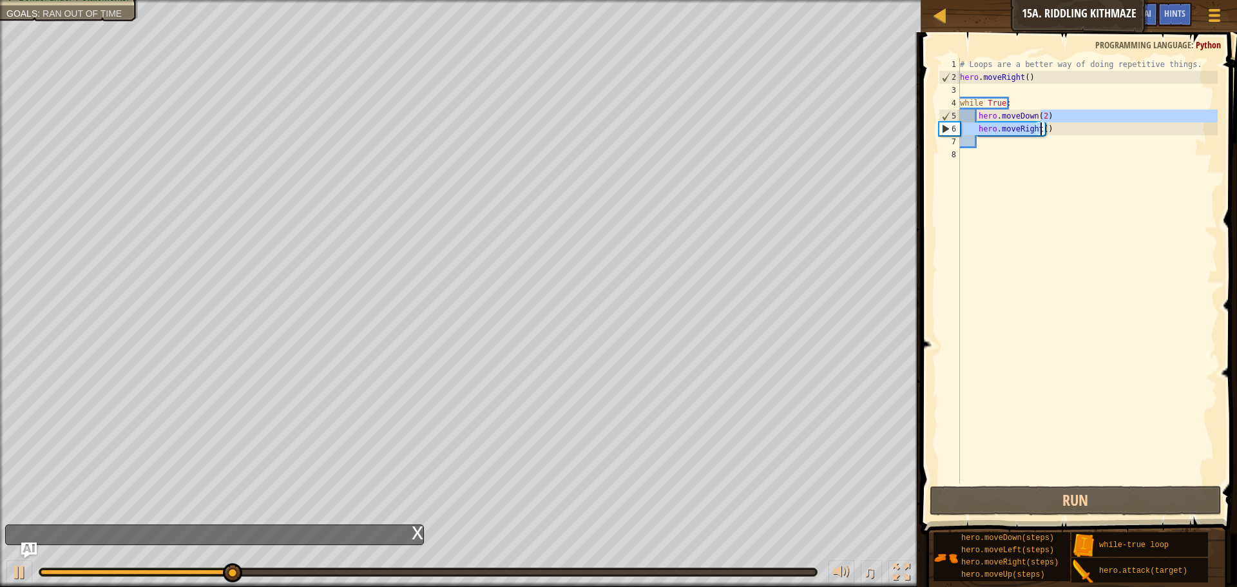
click at [1036, 114] on div "# Loops are a better way of doing repetitive things. hero . moveRight ( ) while…" at bounding box center [1088, 283] width 260 height 451
click at [1040, 114] on div "# Loops are a better way of doing repetitive things. hero . moveRight ( ) while…" at bounding box center [1088, 283] width 260 height 451
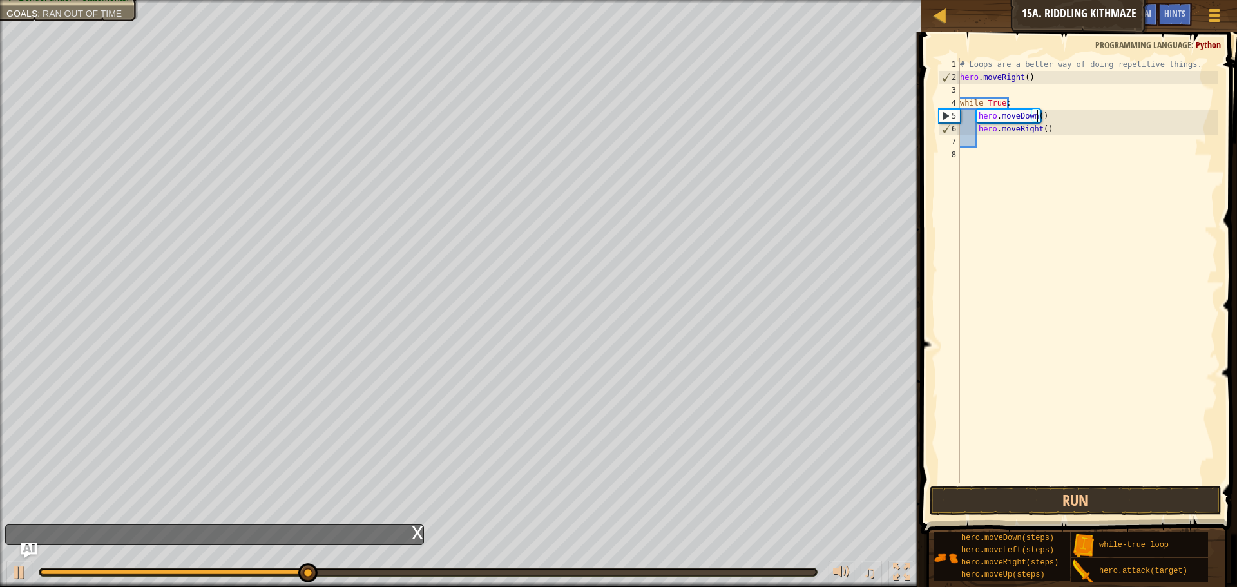
click at [1040, 125] on div "# Loops are a better way of doing repetitive things. hero . moveRight ( ) while…" at bounding box center [1088, 283] width 260 height 451
type textarea "hero.moveRight(2)"
click at [1079, 499] on button "Run" at bounding box center [1076, 501] width 292 height 30
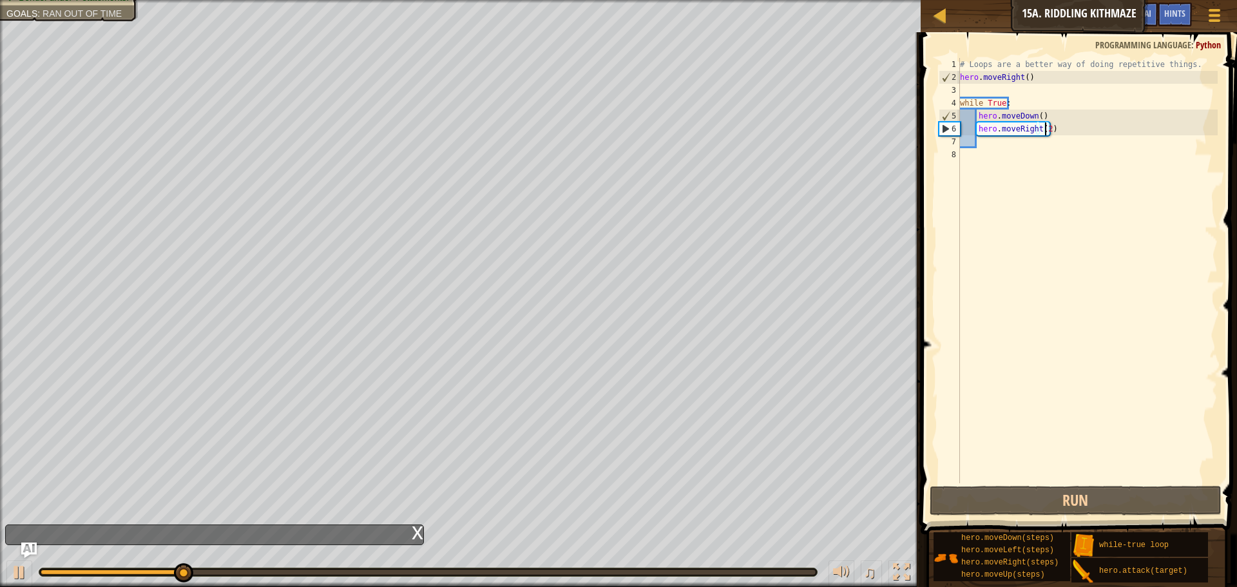
click at [1002, 157] on div "# Loops are a better way of doing repetitive things. hero . moveRight ( ) while…" at bounding box center [1088, 283] width 260 height 451
type textarea "h"
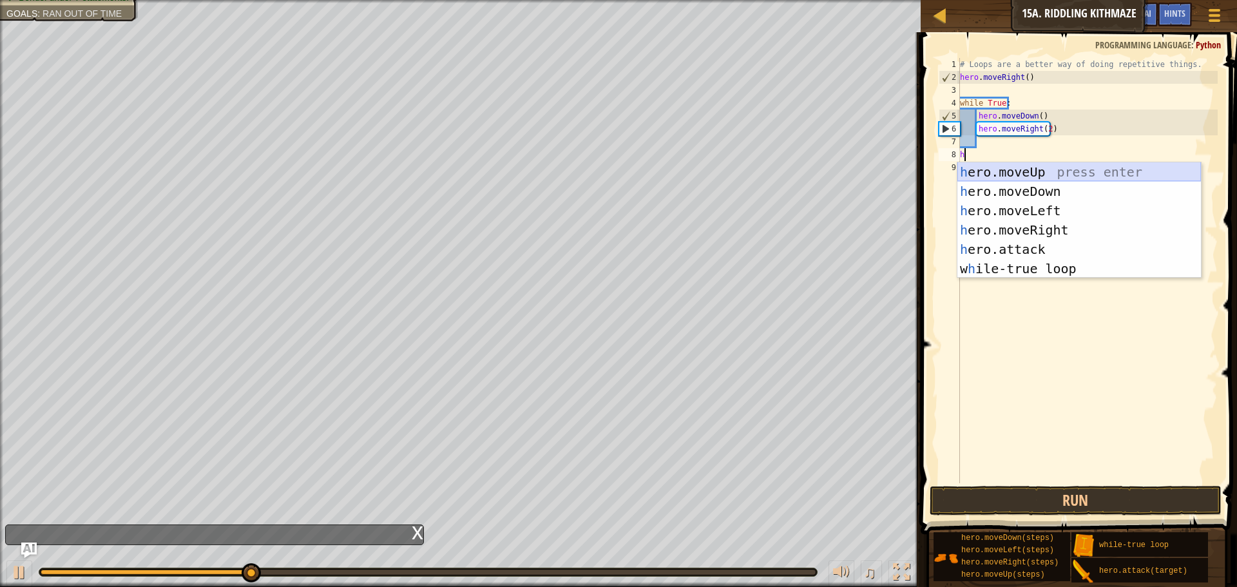
click at [1036, 175] on div "h ero.moveUp press enter h ero.moveDown press enter h ero.moveLeft press enter …" at bounding box center [1080, 239] width 244 height 155
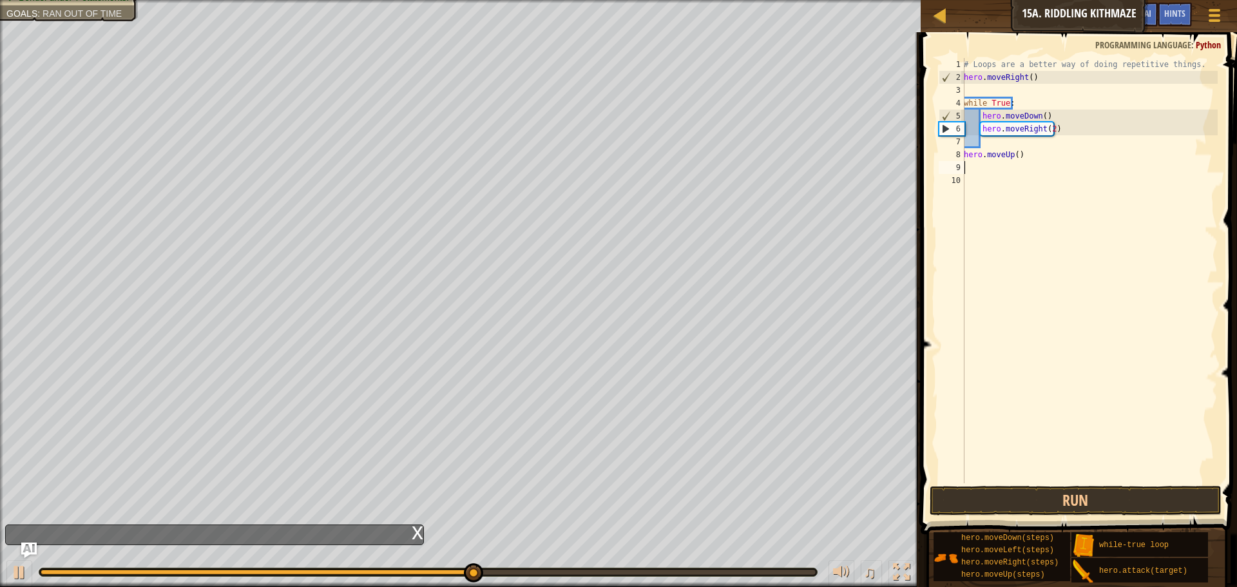
click at [1003, 155] on div "# Loops are a better way of doing repetitive things. hero . moveRight ( ) while…" at bounding box center [1089, 283] width 256 height 451
type textarea "hero.moveUp()"
click at [1005, 132] on div "# Loops are a better way of doing repetitive things. hero . moveRight ( ) while…" at bounding box center [1088, 283] width 260 height 451
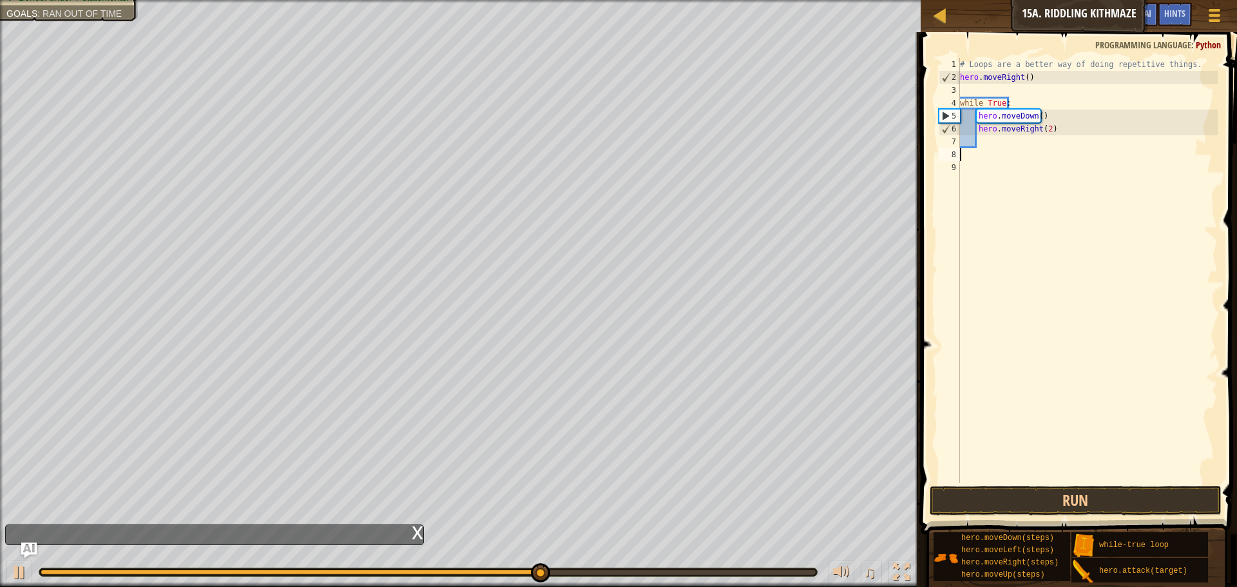
type textarea "hero.moveRight(2)"
click at [994, 142] on div "# Loops are a better way of doing repetitive things. hero . moveRight ( ) while…" at bounding box center [1088, 283] width 260 height 451
type textarea "m"
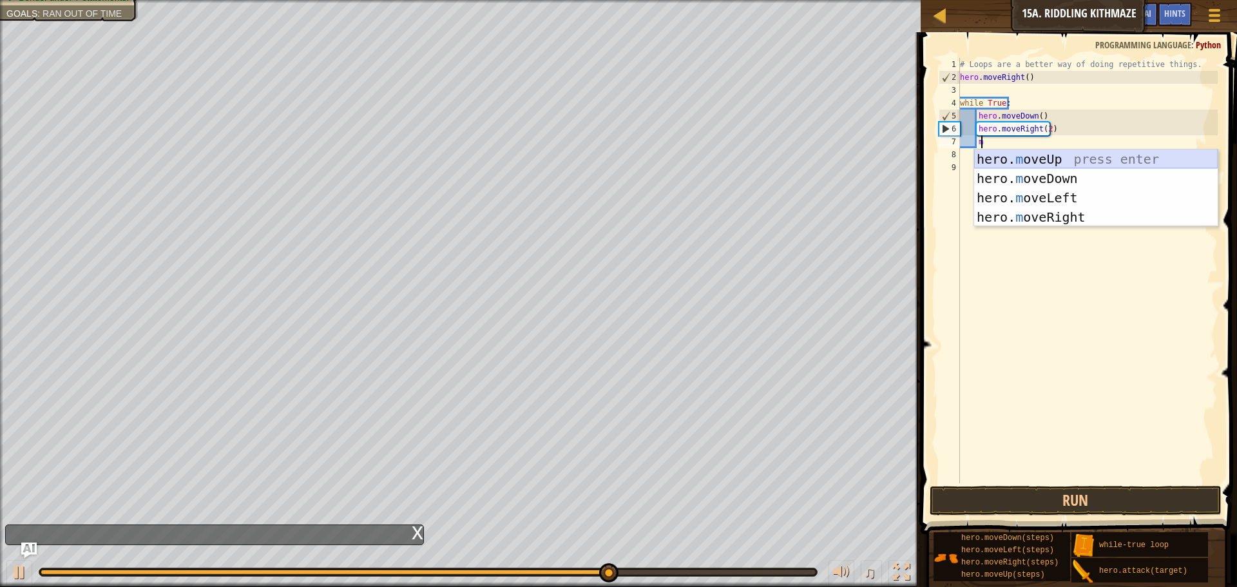
click at [1002, 157] on div "hero. m oveUp press enter hero. m oveDown press enter hero. m oveLeft press ent…" at bounding box center [1096, 208] width 244 height 116
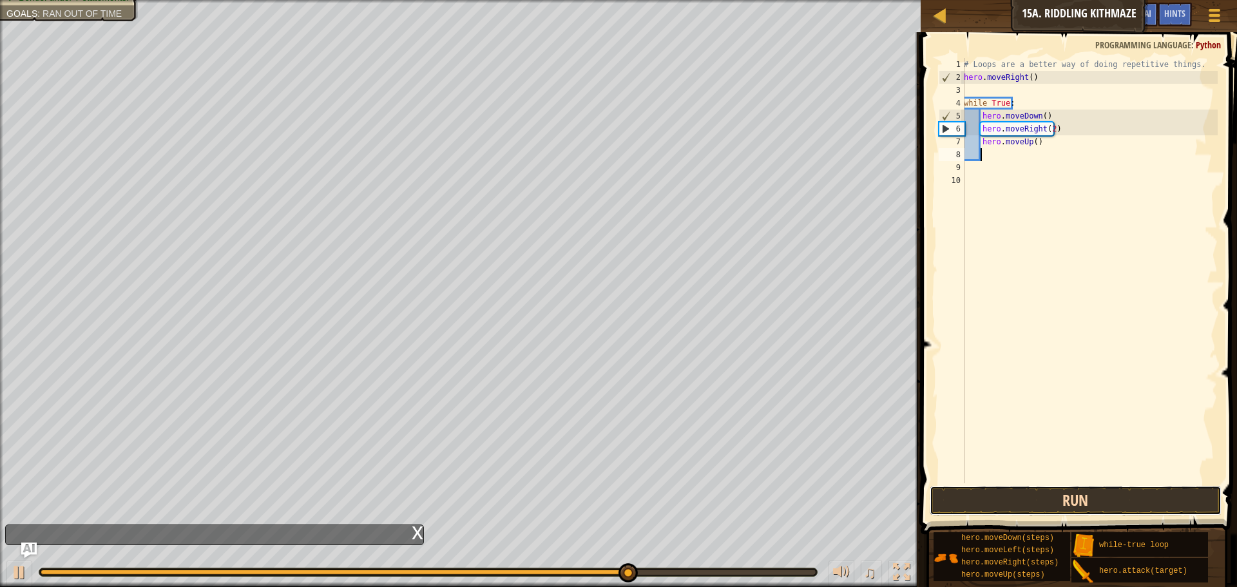
click at [1016, 499] on button "Run" at bounding box center [1076, 501] width 292 height 30
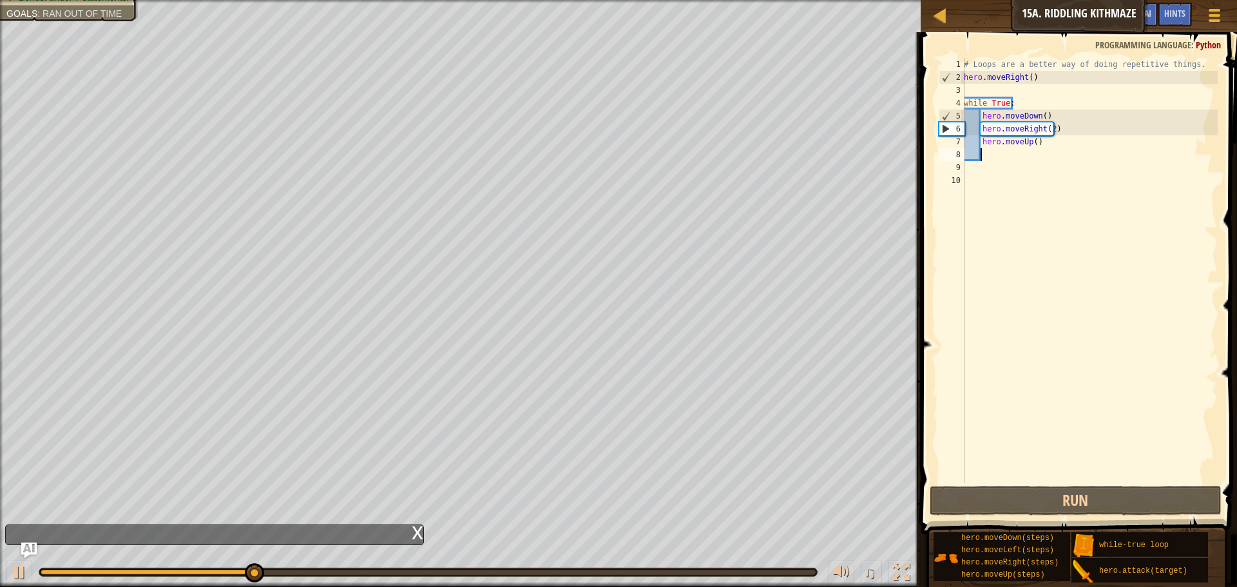
scroll to position [6, 1]
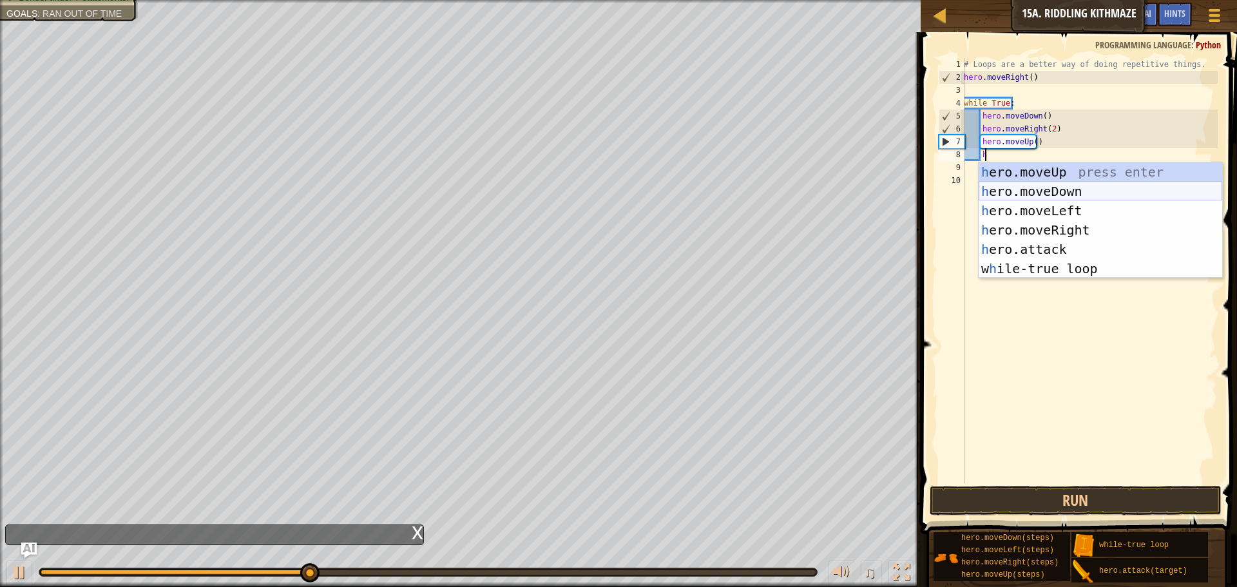
type textarea "hr"
click at [1050, 232] on div "h e r o.moveUp press enter h e r o.moveDown press enter h e r o.moveLeft press …" at bounding box center [1101, 239] width 244 height 155
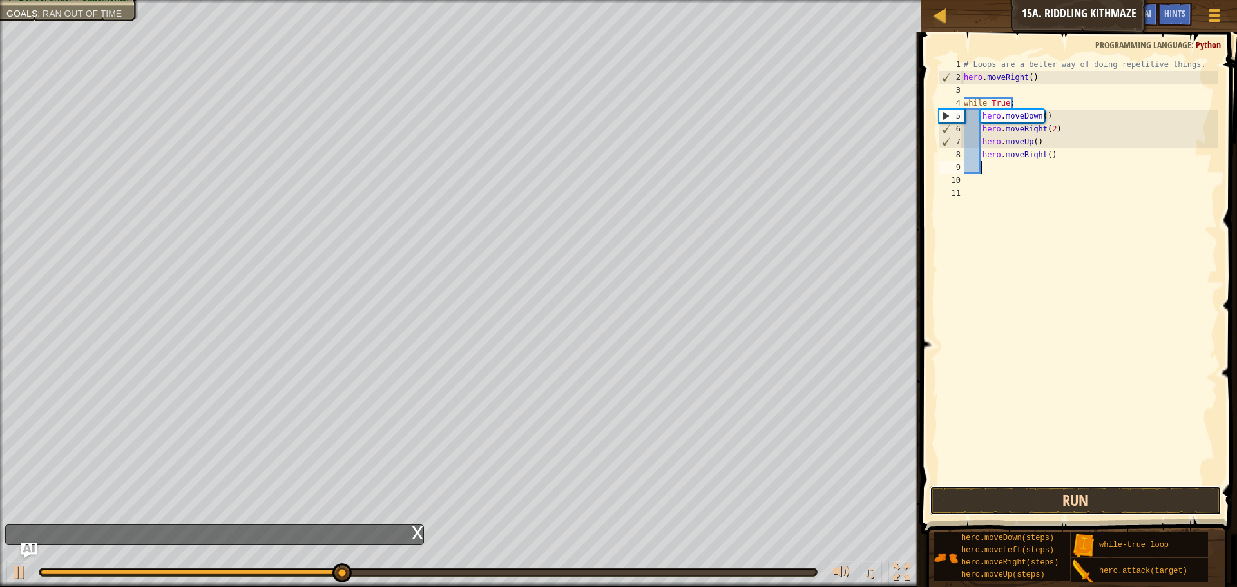
click at [1042, 498] on button "Run" at bounding box center [1076, 501] width 292 height 30
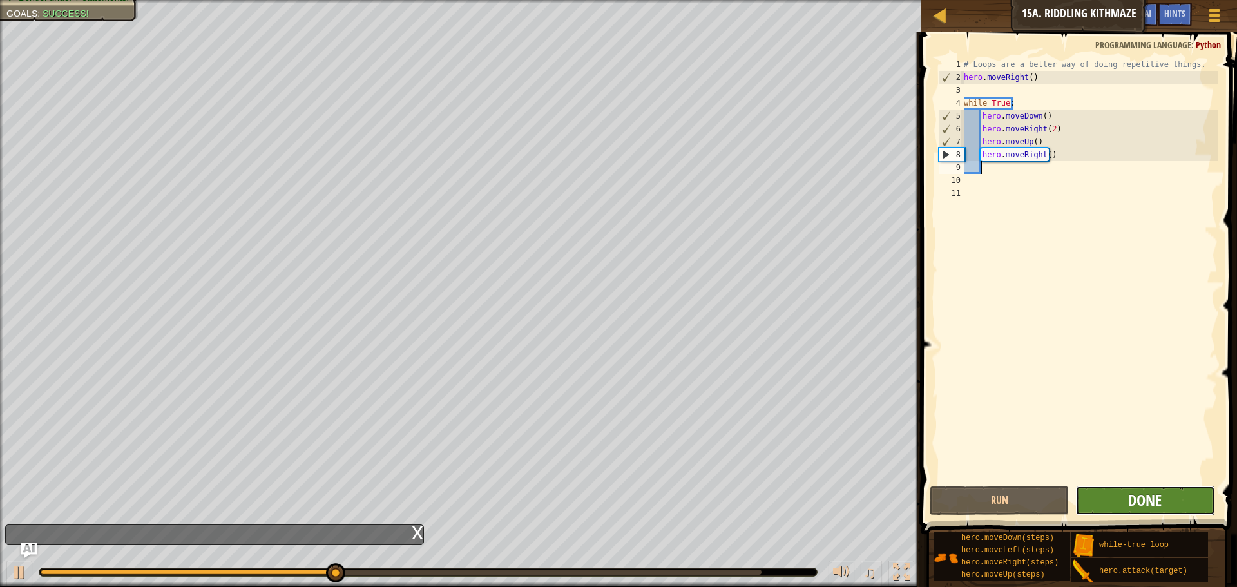
click at [1157, 510] on span "Done" at bounding box center [1145, 500] width 34 height 21
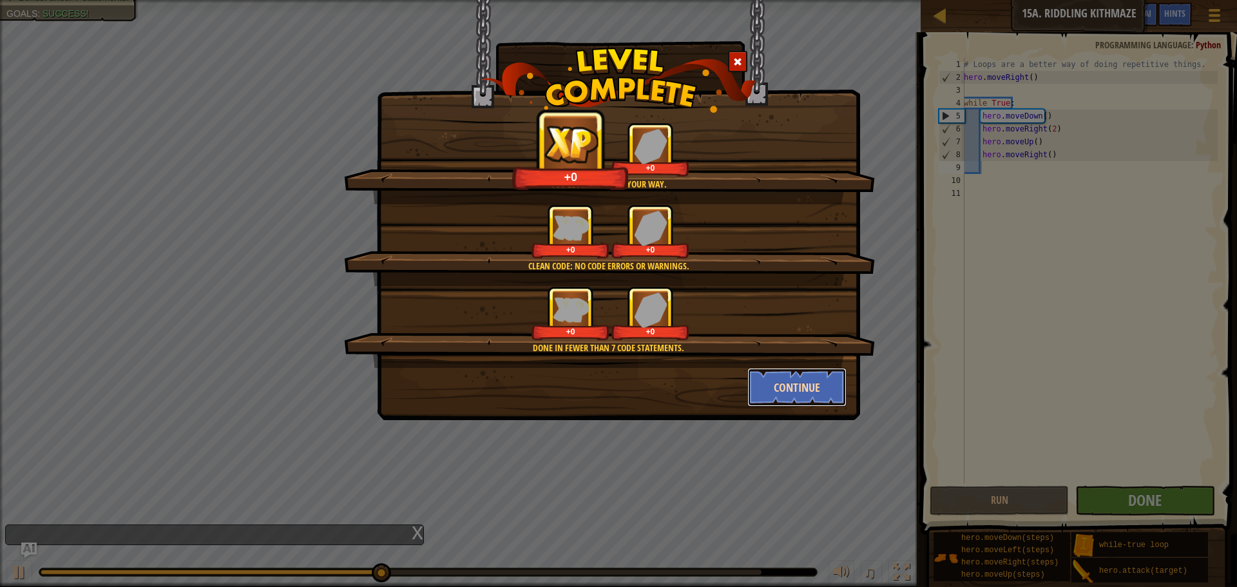
click at [795, 387] on button "Continue" at bounding box center [798, 387] width 100 height 39
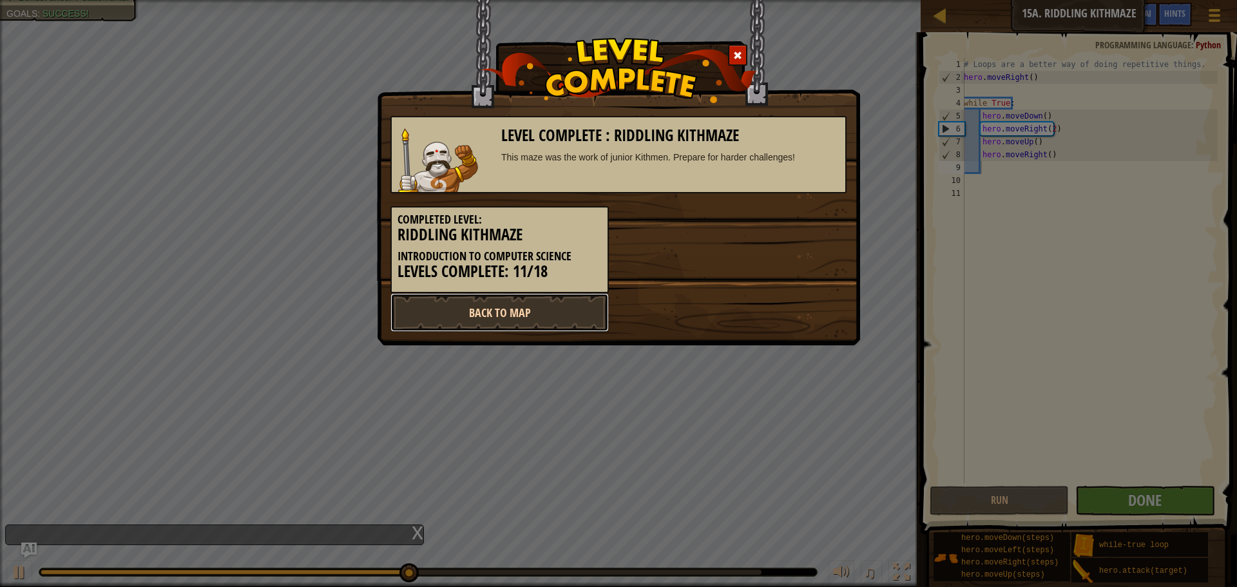
click at [563, 300] on link "Back to Map" at bounding box center [500, 312] width 218 height 39
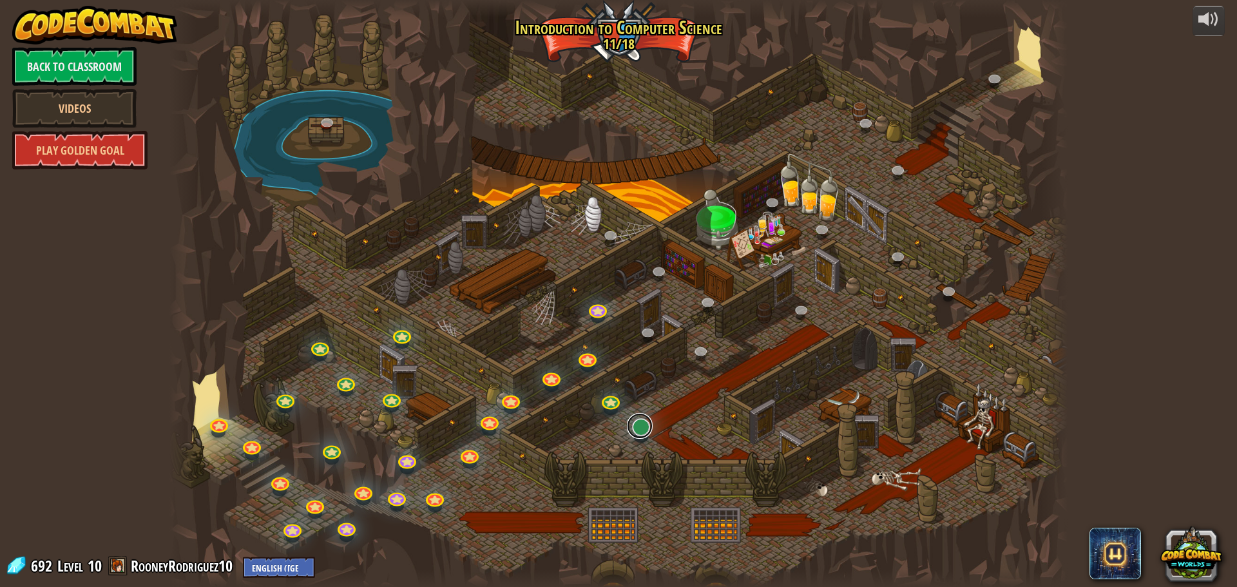
click at [647, 437] on link at bounding box center [640, 426] width 26 height 26
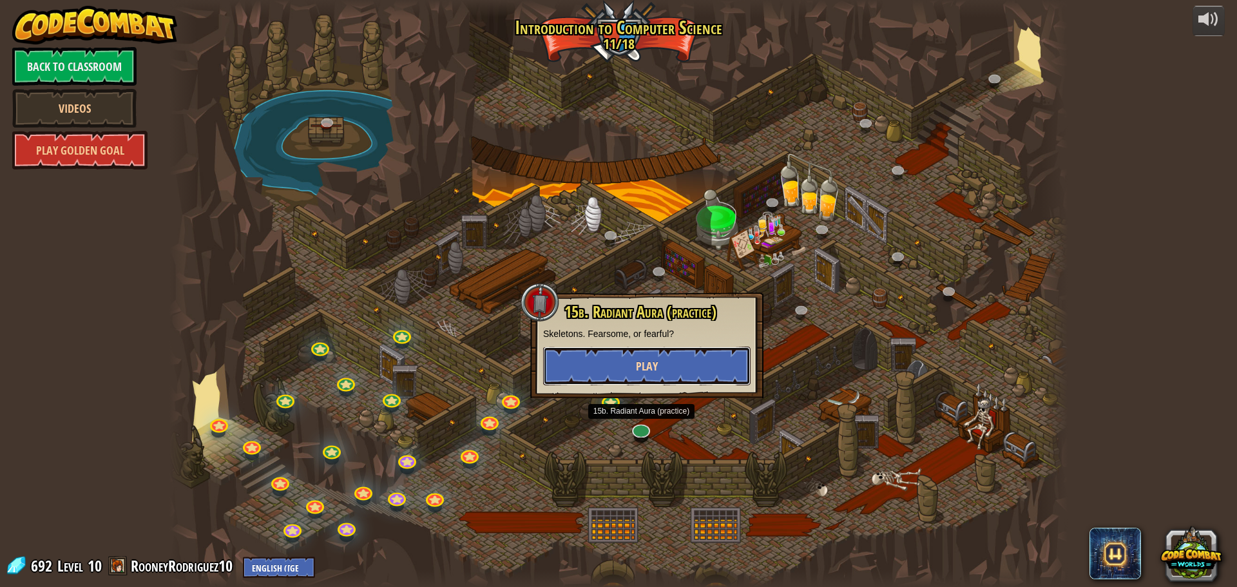
click at [671, 378] on button "Play" at bounding box center [647, 366] width 208 height 39
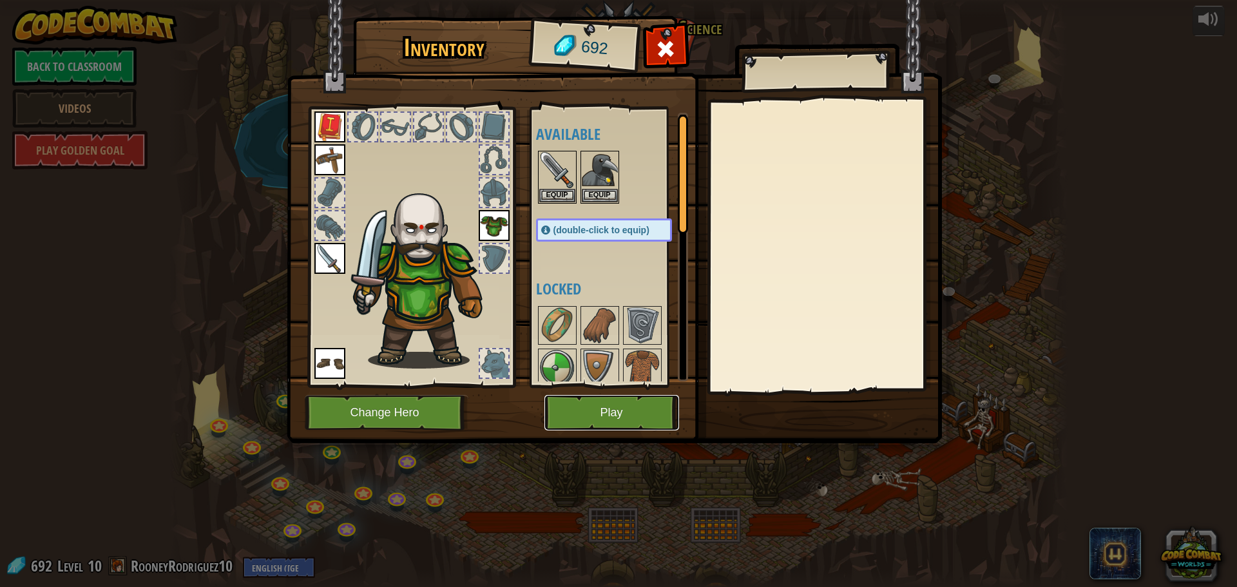
click at [601, 418] on button "Play" at bounding box center [612, 412] width 135 height 35
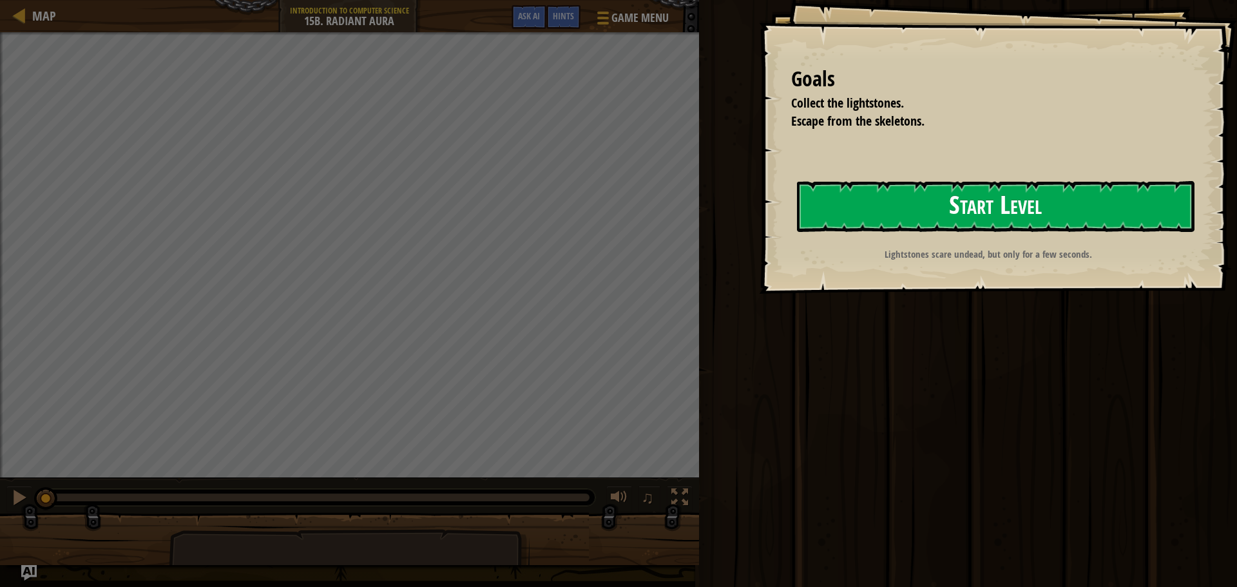
click at [888, 191] on button "Start Level" at bounding box center [996, 206] width 398 height 51
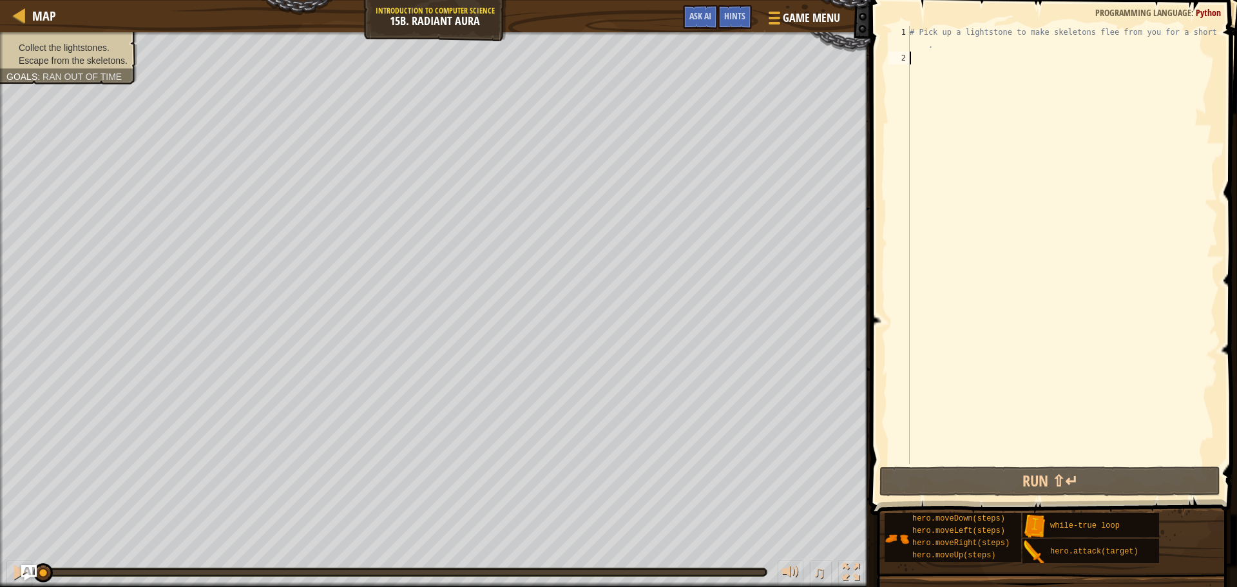
type textarea "h"
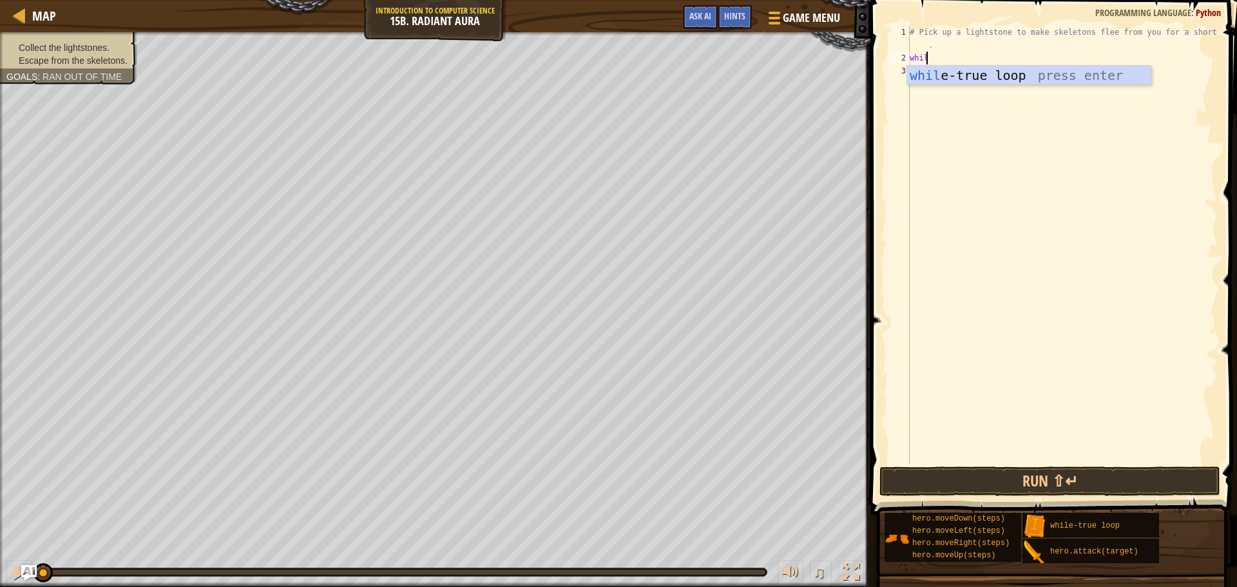
scroll to position [6, 1]
type textarea "while"
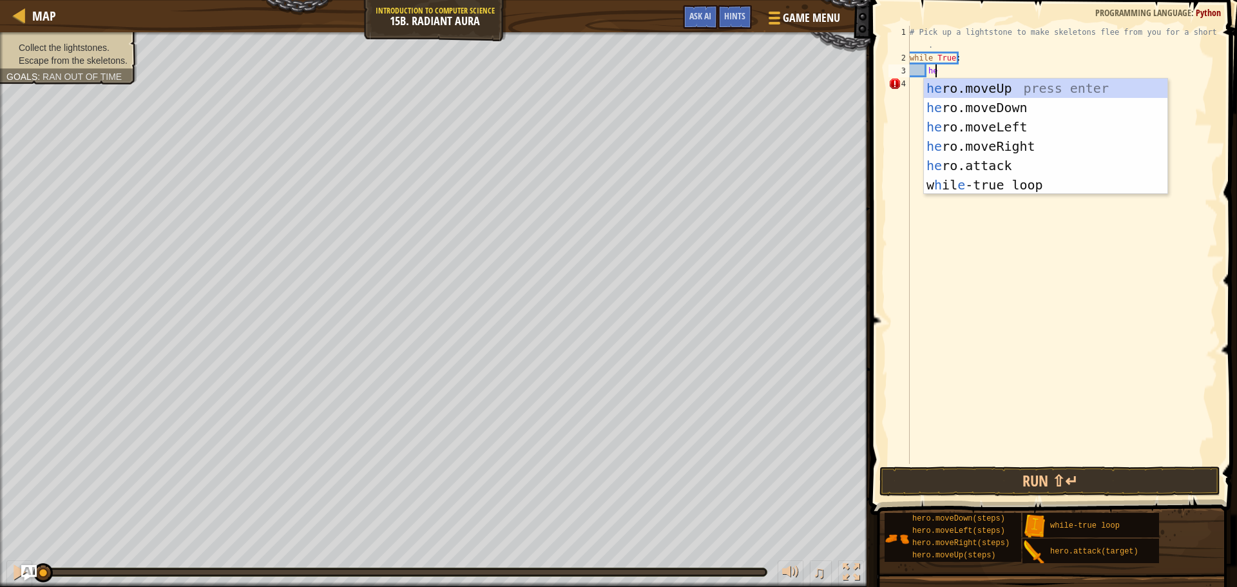
scroll to position [6, 1]
type textarea "her"
click at [998, 152] on div "her o.moveUp press enter her o.moveDown press enter her o.moveLeft press enter …" at bounding box center [1046, 156] width 244 height 155
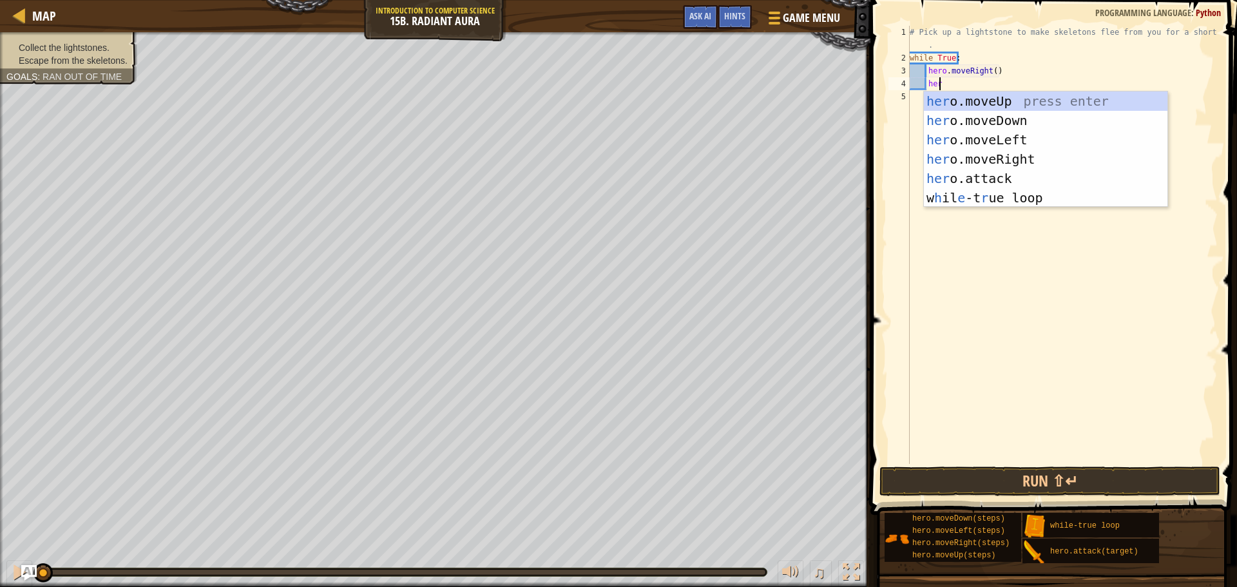
scroll to position [6, 2]
click at [949, 175] on div "hero .moveUp press enter hero .moveDown press enter hero .moveLeft press enter …" at bounding box center [1046, 169] width 244 height 155
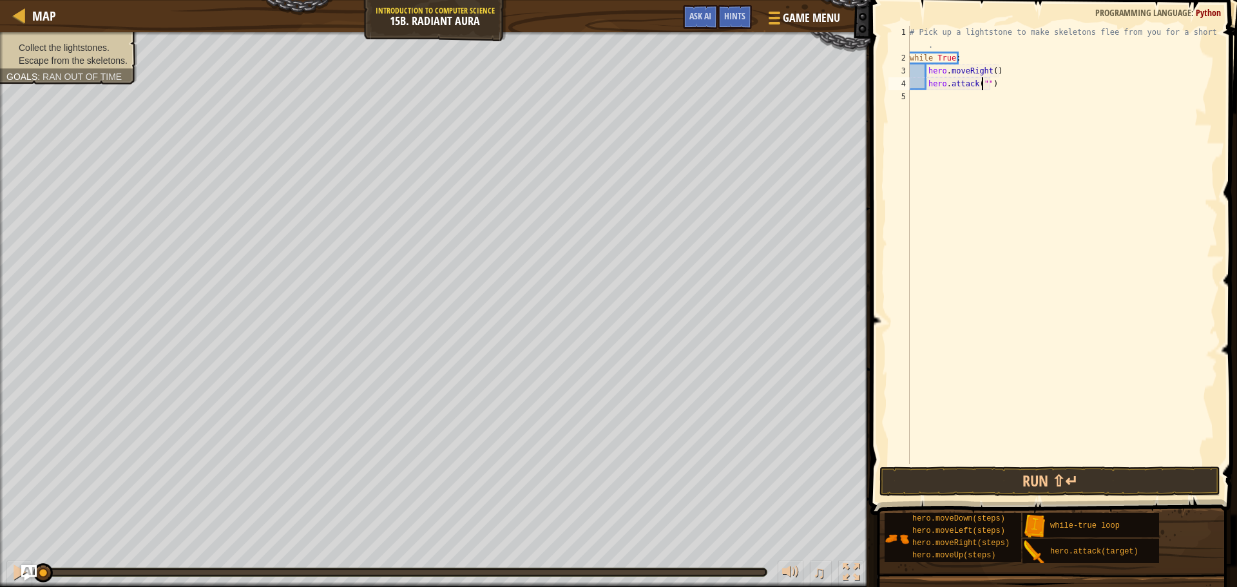
click at [1000, 79] on div "# Pick up a lightstone to make skeletons flee from you for a short time . while…" at bounding box center [1062, 264] width 311 height 477
type textarea "hero.attack"
click at [1046, 479] on button "Run ⇧↵" at bounding box center [1050, 482] width 341 height 30
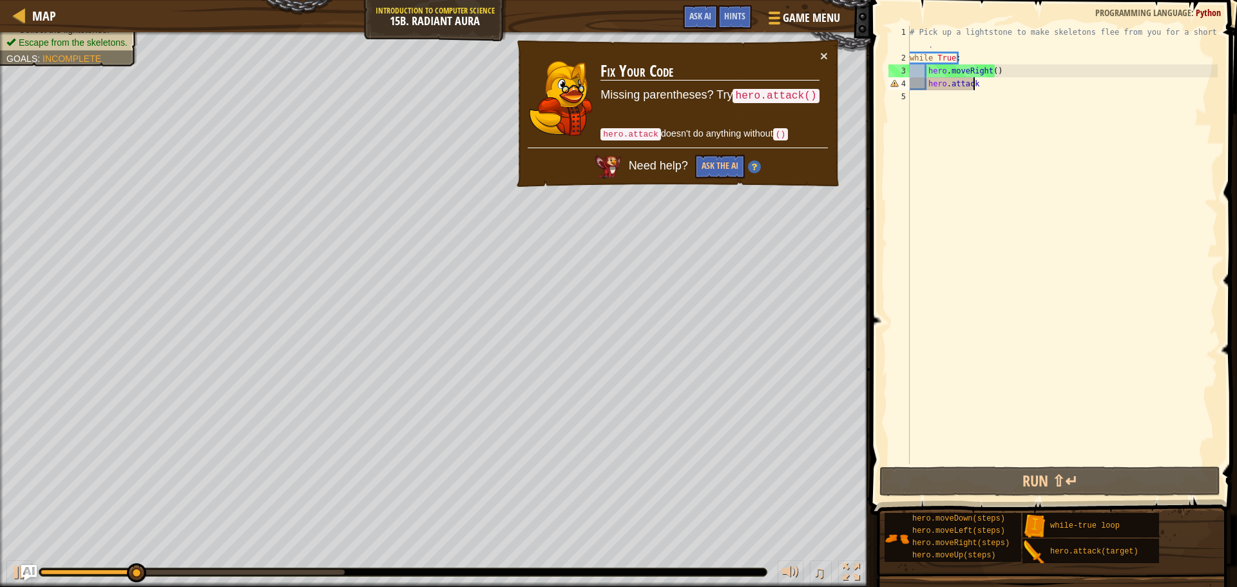
click at [1028, 432] on div "# Pick up a lightstone to make skeletons flee from you for a short time . while…" at bounding box center [1062, 264] width 311 height 477
click at [728, 167] on button "Ask the AI" at bounding box center [720, 167] width 50 height 24
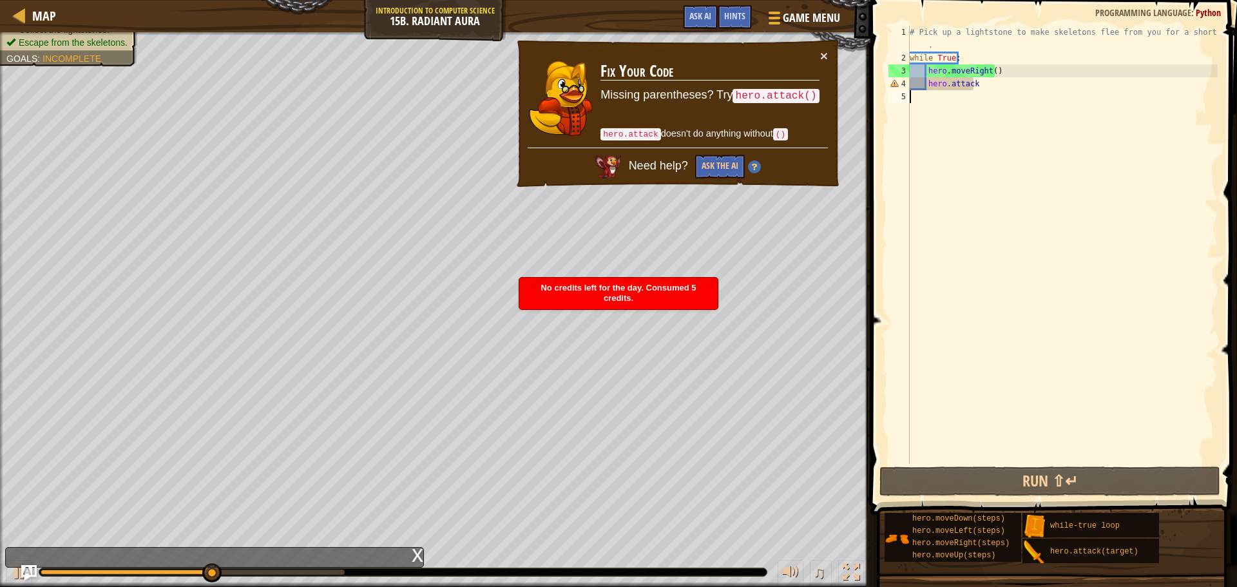
click at [1001, 84] on div "# Pick up a lightstone to make skeletons flee from you for a short time . while…" at bounding box center [1062, 264] width 311 height 477
click at [828, 59] on div "× Fix Your Code Missing parentheses? Try hero.attack() hero.attack doesn't do a…" at bounding box center [678, 114] width 326 height 150
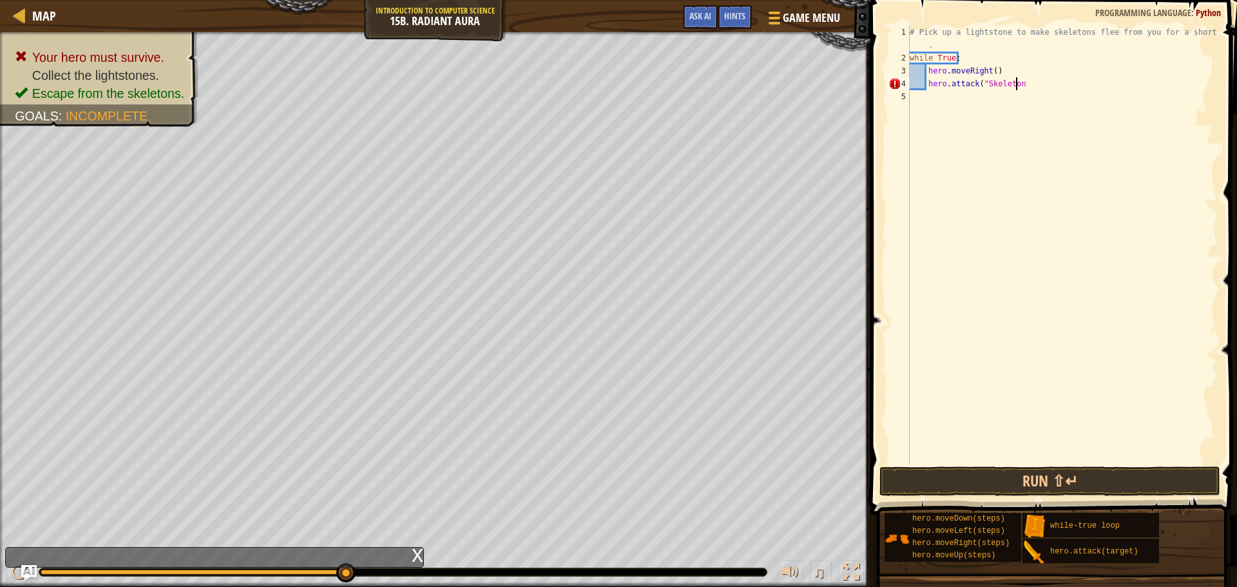
type textarea "hero.attack("Skeleton""
click at [1123, 479] on button "Run ⇧↵" at bounding box center [1050, 482] width 341 height 30
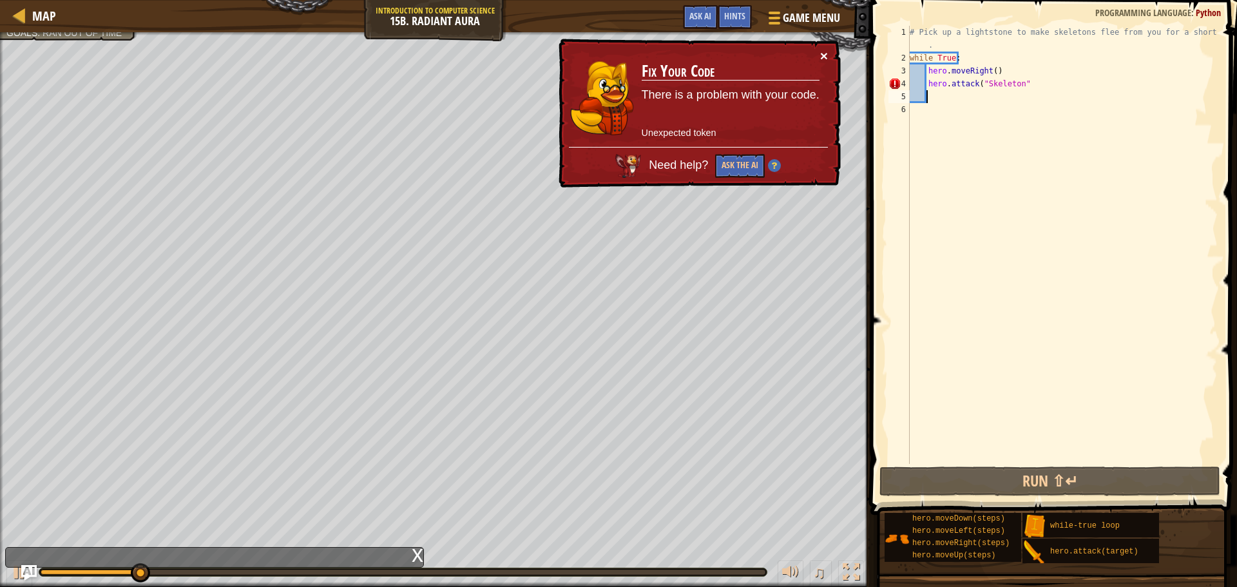
click at [820, 58] on button "×" at bounding box center [824, 57] width 8 height 14
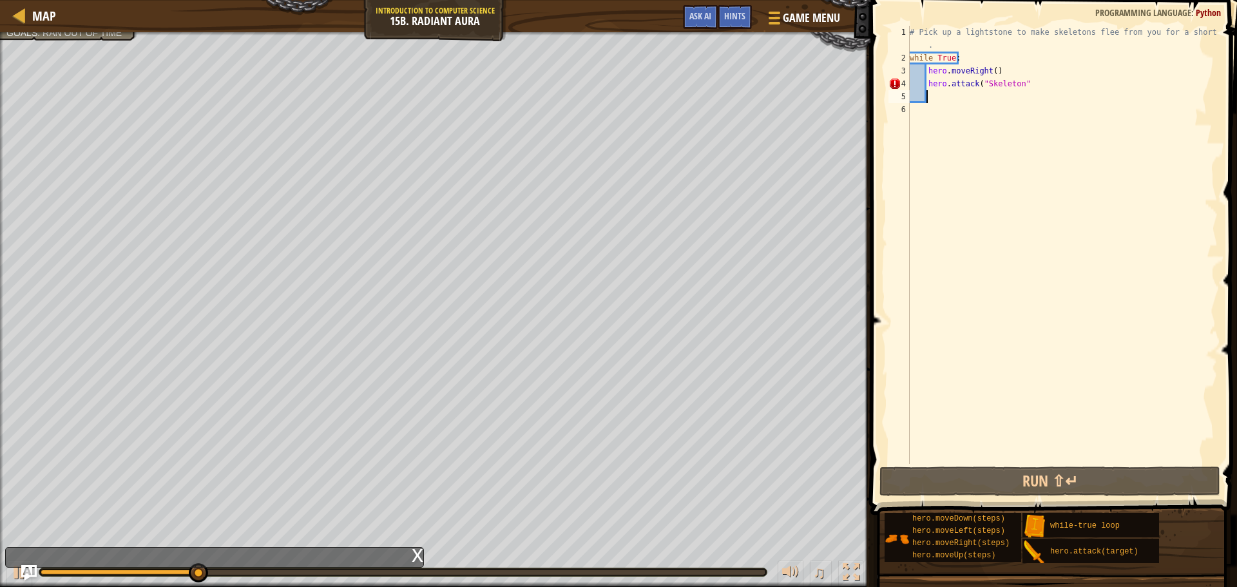
click at [961, 79] on div "# Pick up a lightstone to make skeletons flee from you for a short time . while…" at bounding box center [1062, 264] width 311 height 477
type textarea "hero.attack("Skeleton""
click at [961, 79] on div "# Pick up a lightstone to make skeletons flee from you for a short time . while…" at bounding box center [1062, 264] width 311 height 477
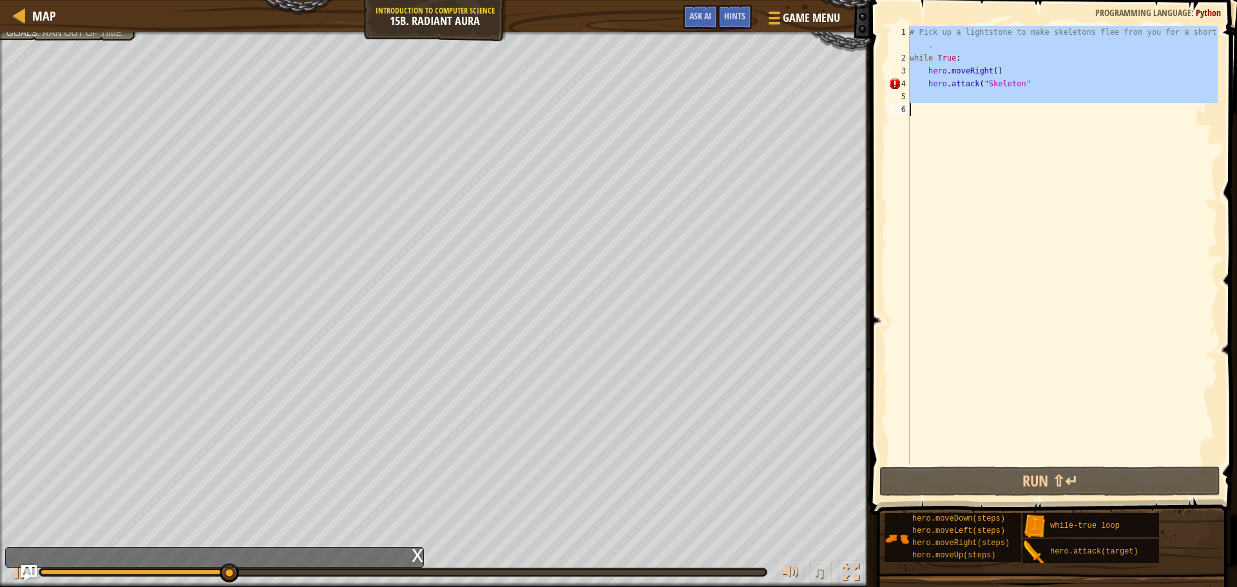
scroll to position [6, 0]
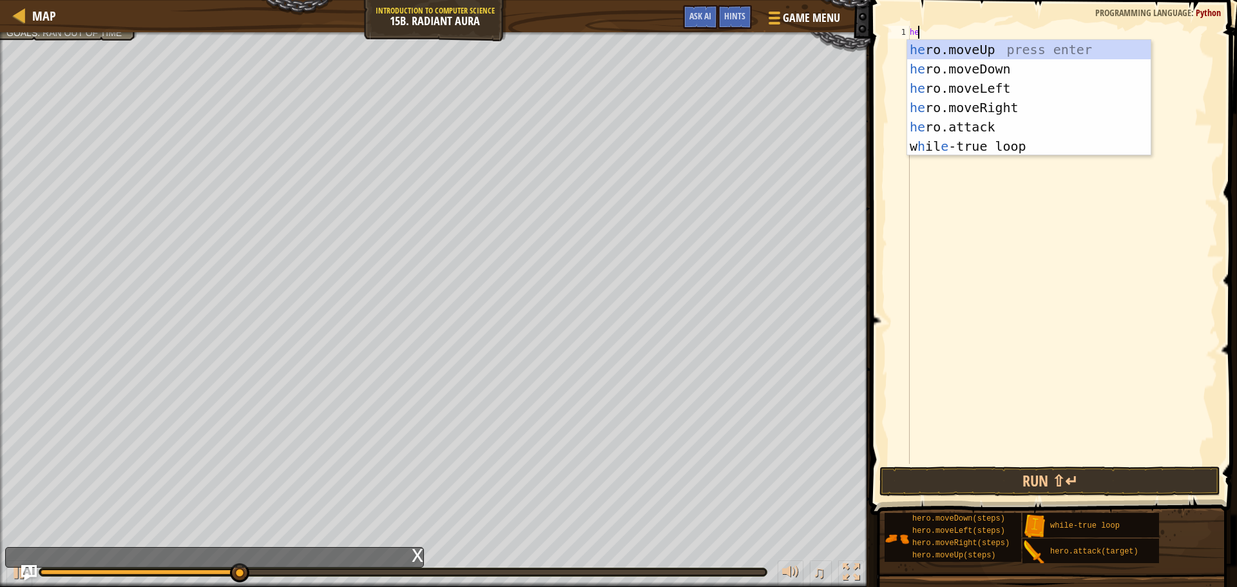
type textarea "her"
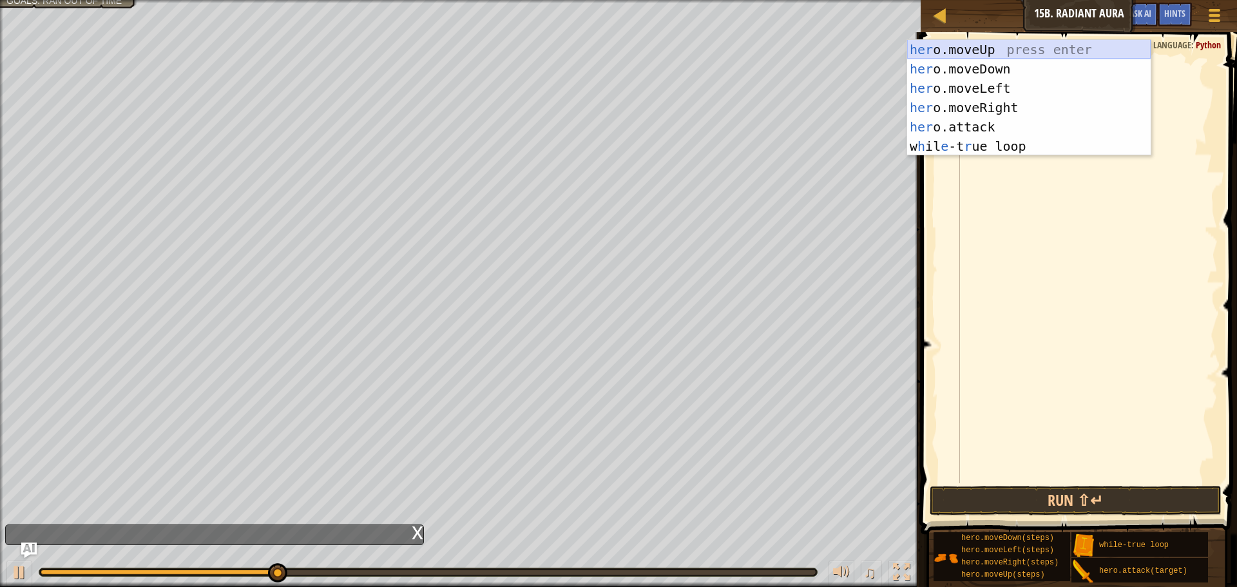
click at [1029, 48] on div "her o.moveUp press enter her o.moveDown press enter her o.moveLeft press enter …" at bounding box center [1029, 117] width 244 height 155
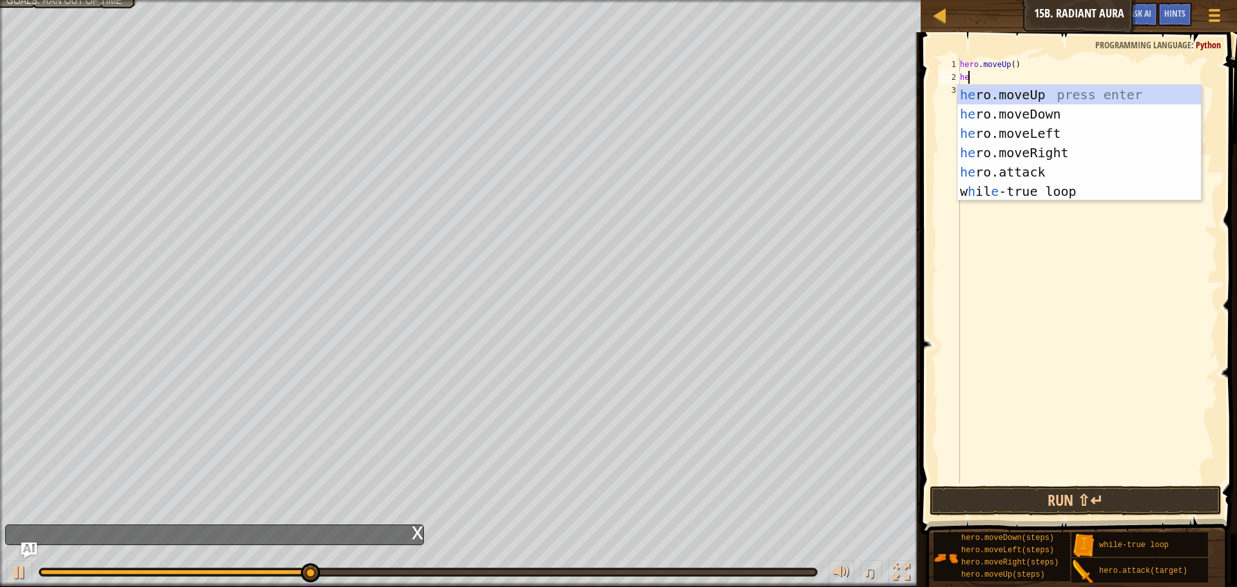
type textarea "her"
click at [1005, 110] on div "her o.moveUp press enter her o.moveDown press enter her o.moveLeft press enter …" at bounding box center [1080, 162] width 244 height 155
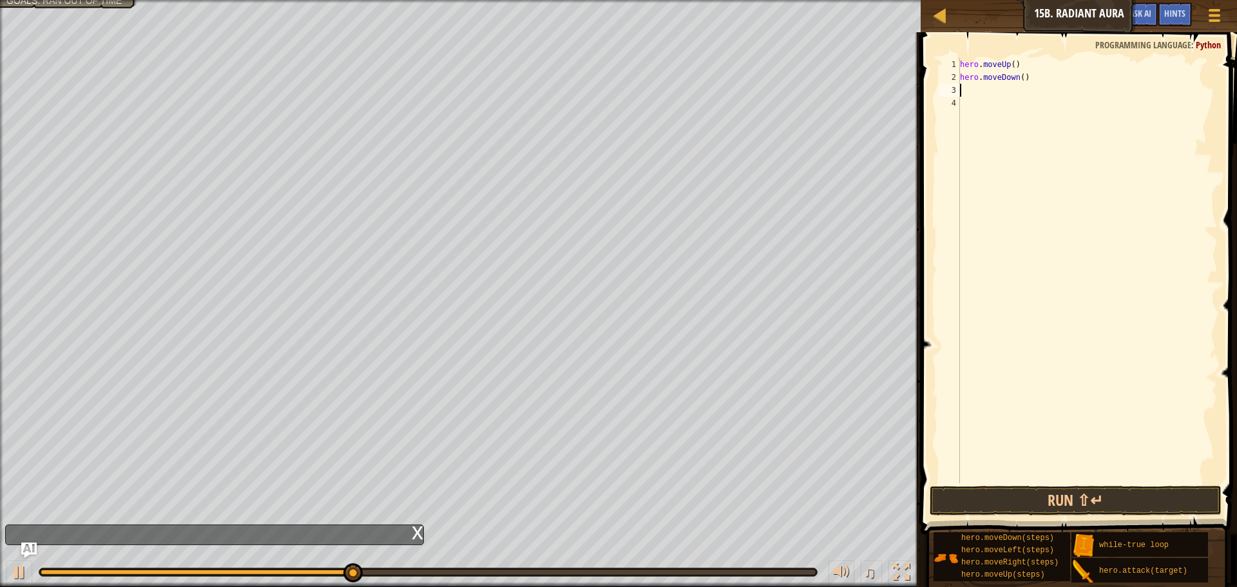
type textarea "w"
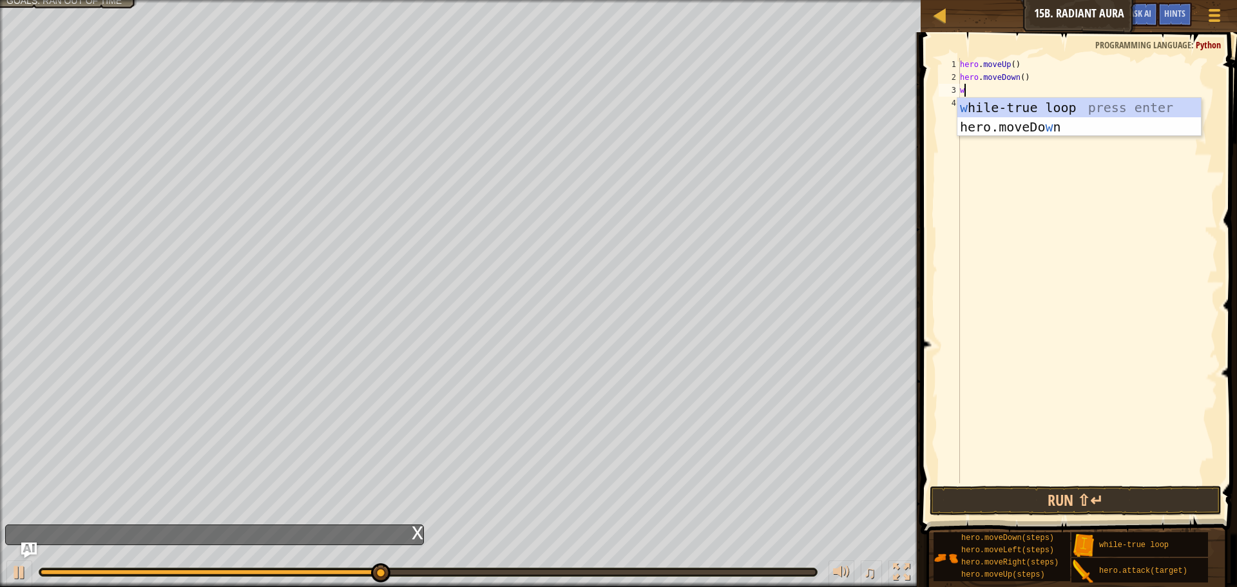
click at [1021, 109] on div "w [PERSON_NAME]-true loop press enter hero.moveDo w n press enter" at bounding box center [1080, 136] width 244 height 77
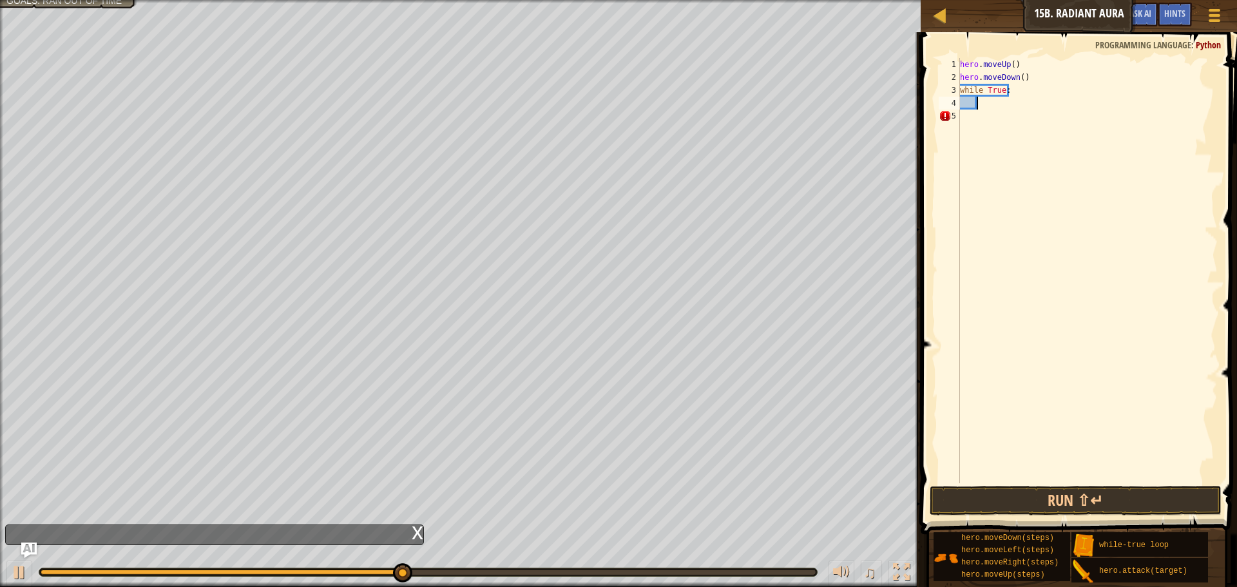
type textarea "h"
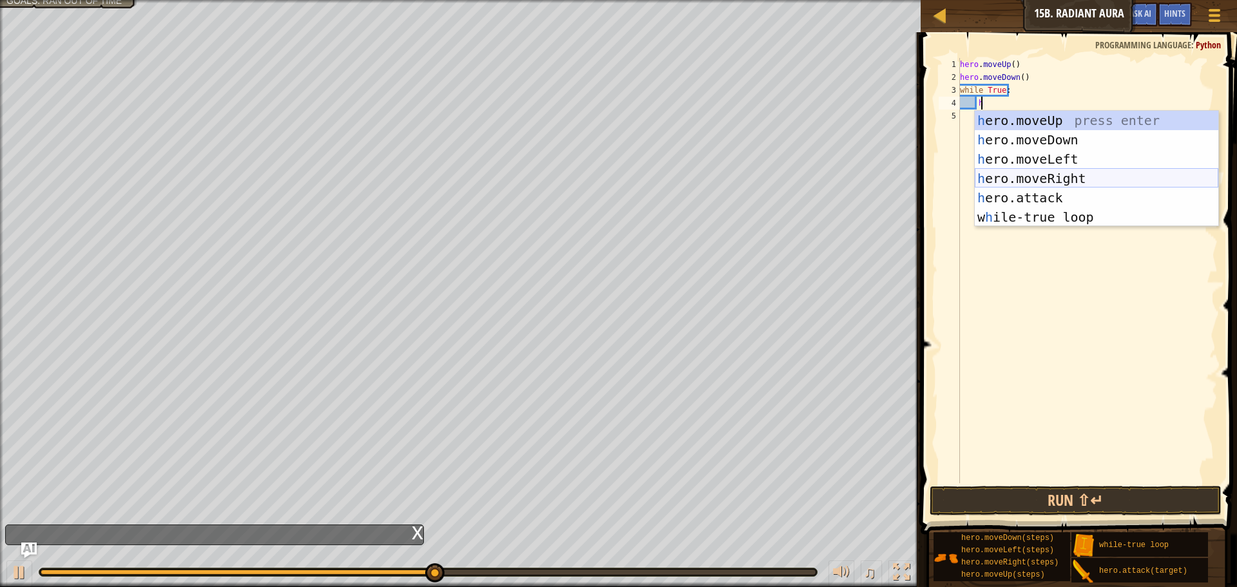
click at [1044, 179] on div "h ero.moveUp press enter h ero.moveDown press enter h ero.moveLeft press enter …" at bounding box center [1097, 188] width 244 height 155
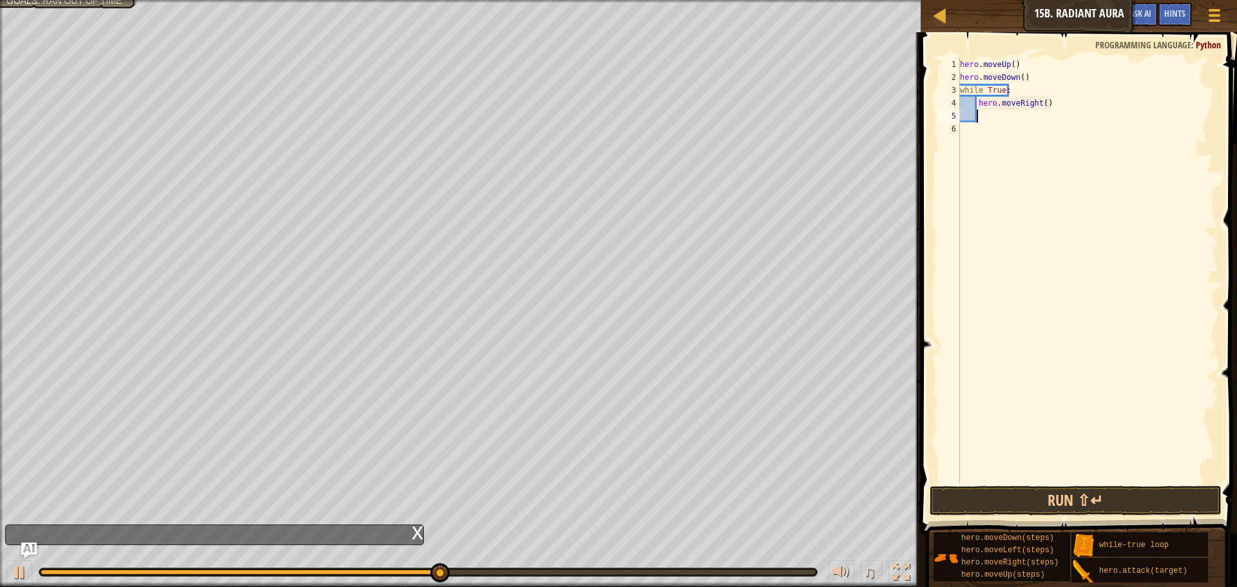
type textarea "2"
type textarea "h"
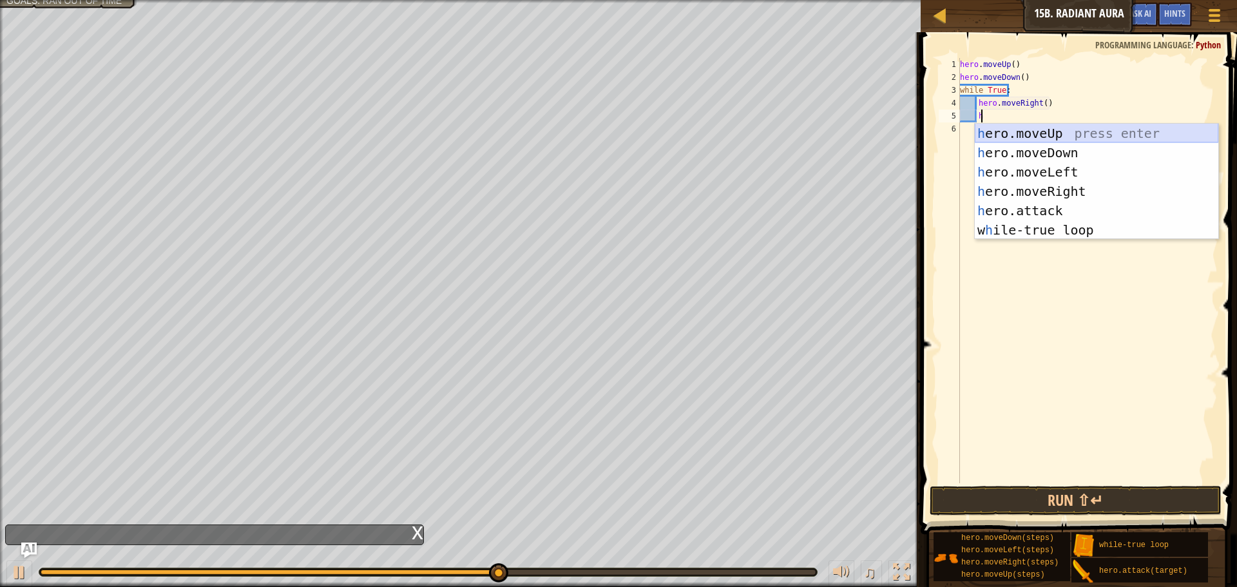
click at [1059, 142] on div "h ero.moveUp press enter h ero.moveDown press enter h ero.moveLeft press enter …" at bounding box center [1097, 201] width 244 height 155
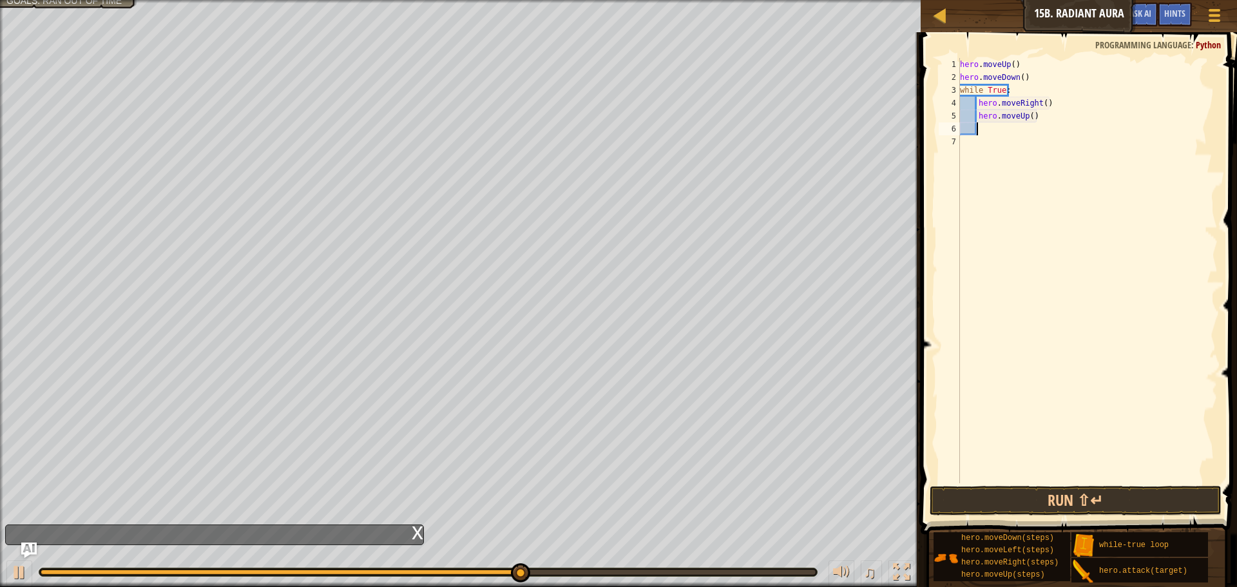
type textarea "h"
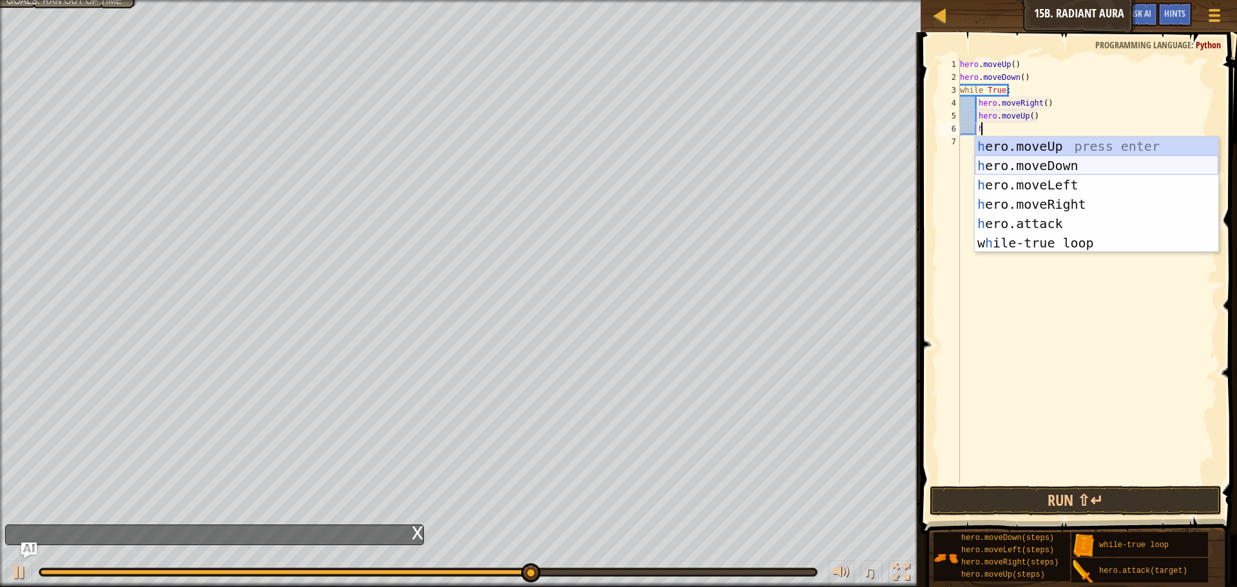
click at [1056, 166] on div "h ero.moveUp press enter h ero.moveDown press enter h ero.moveLeft press enter …" at bounding box center [1097, 214] width 244 height 155
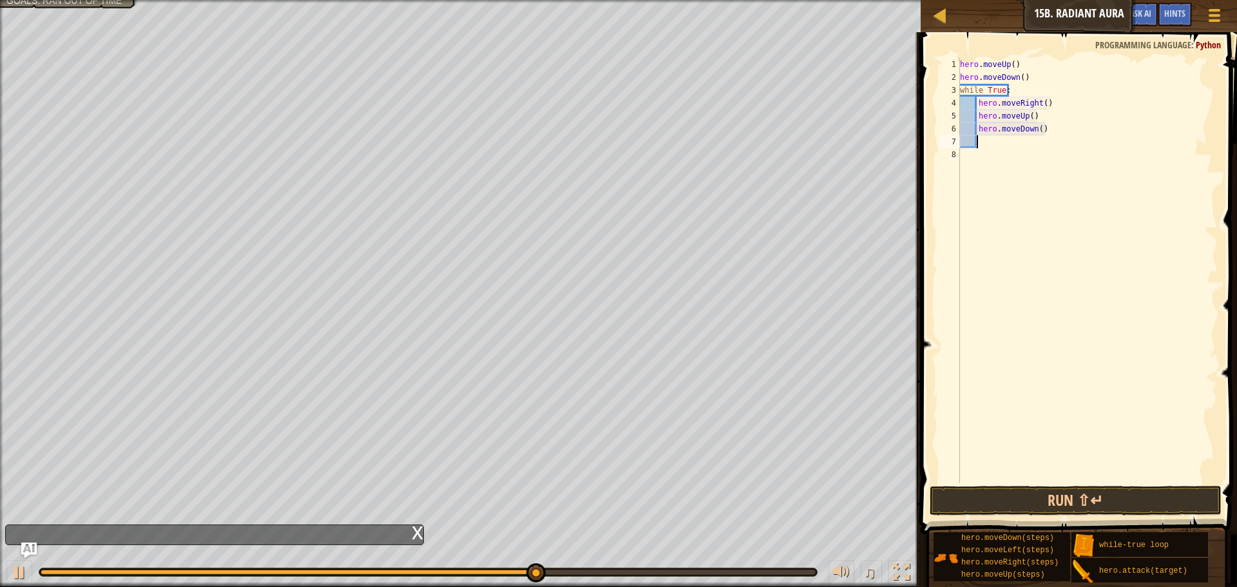
scroll to position [6, 1]
click at [1041, 102] on div "hero . moveUp ( ) hero . moveDown ( ) while True : hero . moveRight ( ) hero . …" at bounding box center [1088, 283] width 260 height 451
type textarea "hero.moveRight(2)"
click at [1092, 491] on button "Run ⇧↵" at bounding box center [1076, 501] width 292 height 30
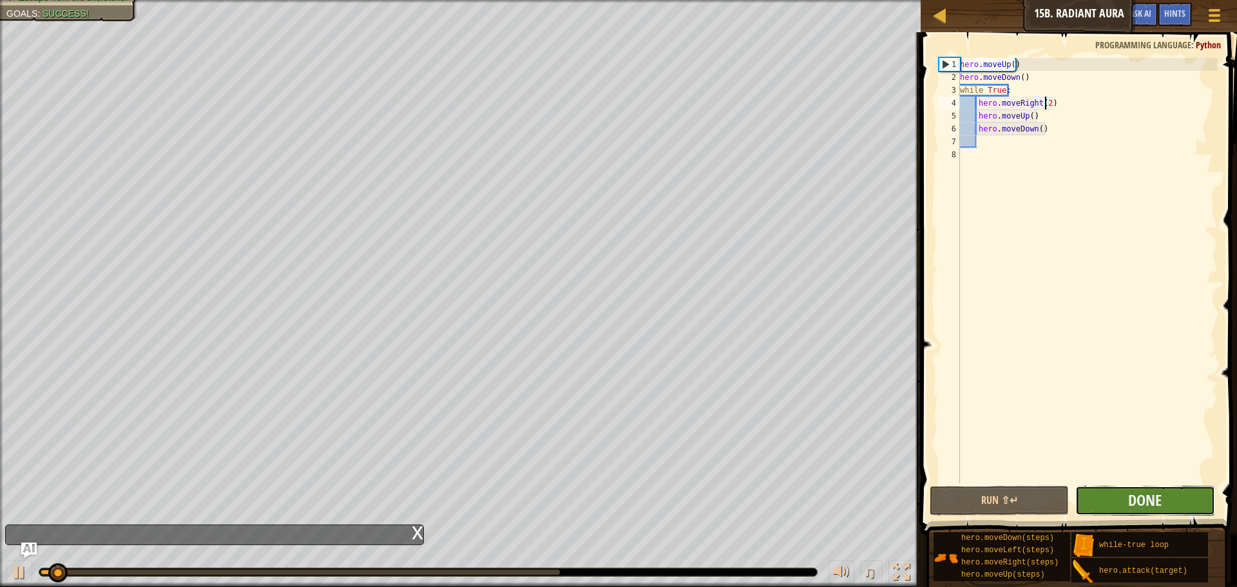
click at [1099, 498] on button "Done" at bounding box center [1145, 501] width 139 height 30
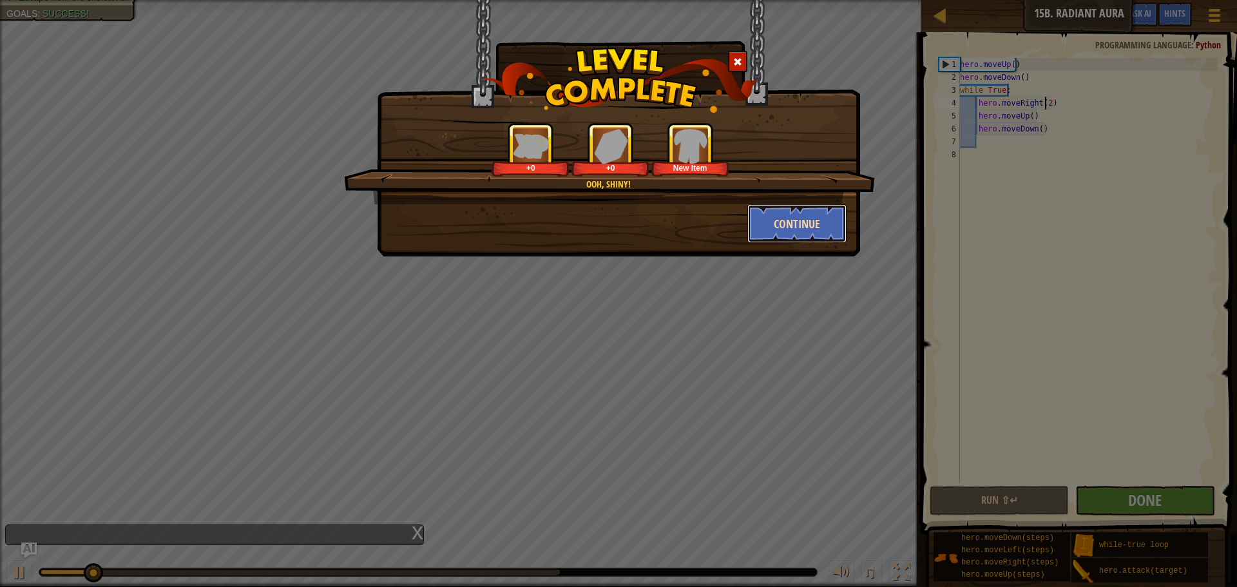
click at [818, 238] on button "Continue" at bounding box center [798, 223] width 100 height 39
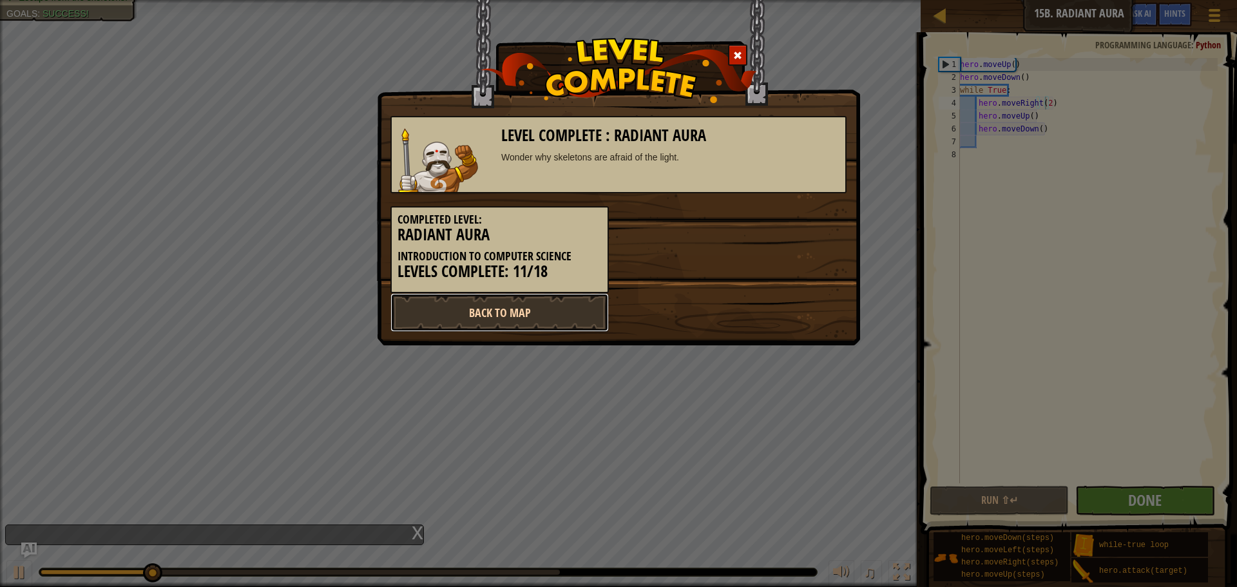
click at [544, 303] on link "Back to Map" at bounding box center [500, 312] width 218 height 39
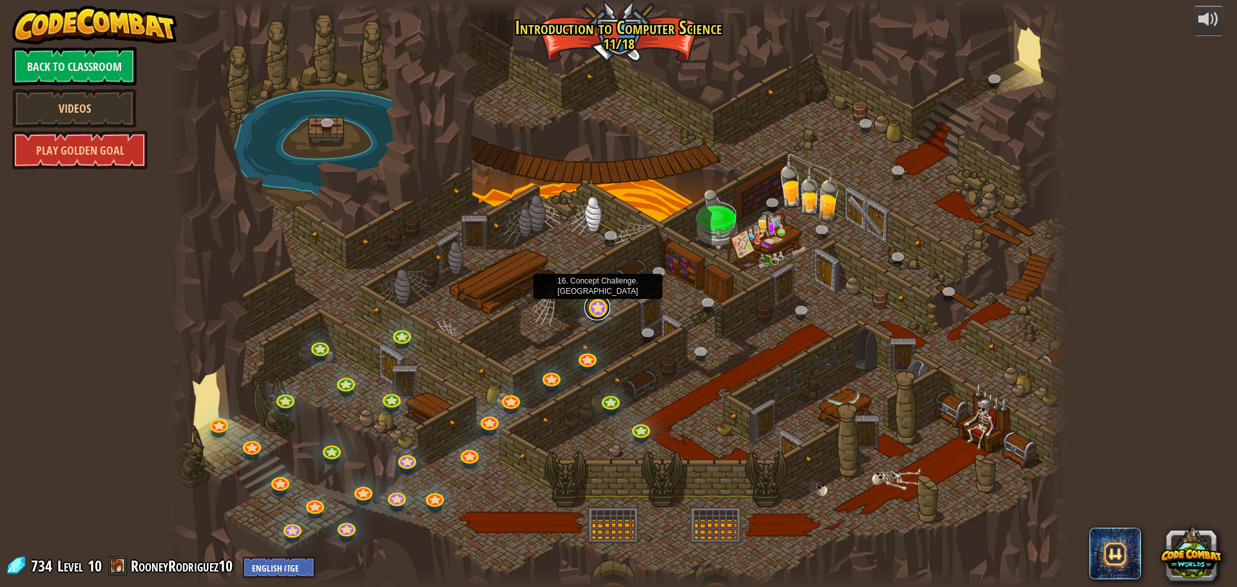
click at [595, 305] on link at bounding box center [598, 308] width 26 height 26
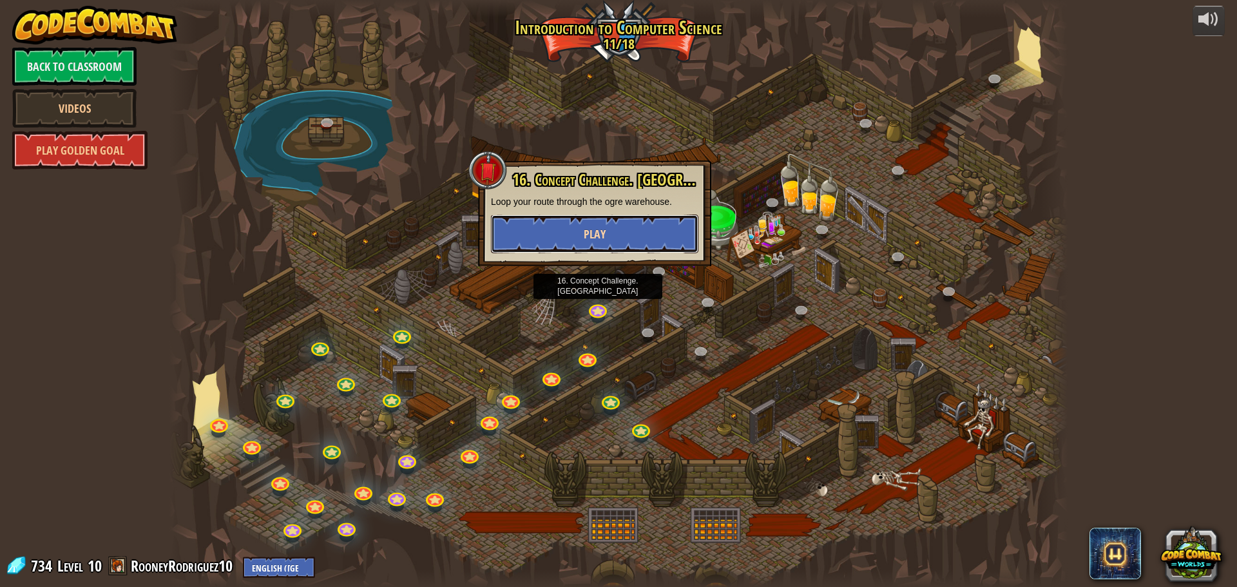
click at [617, 235] on button "Play" at bounding box center [595, 234] width 208 height 39
